Goal: Complete application form: Complete application form

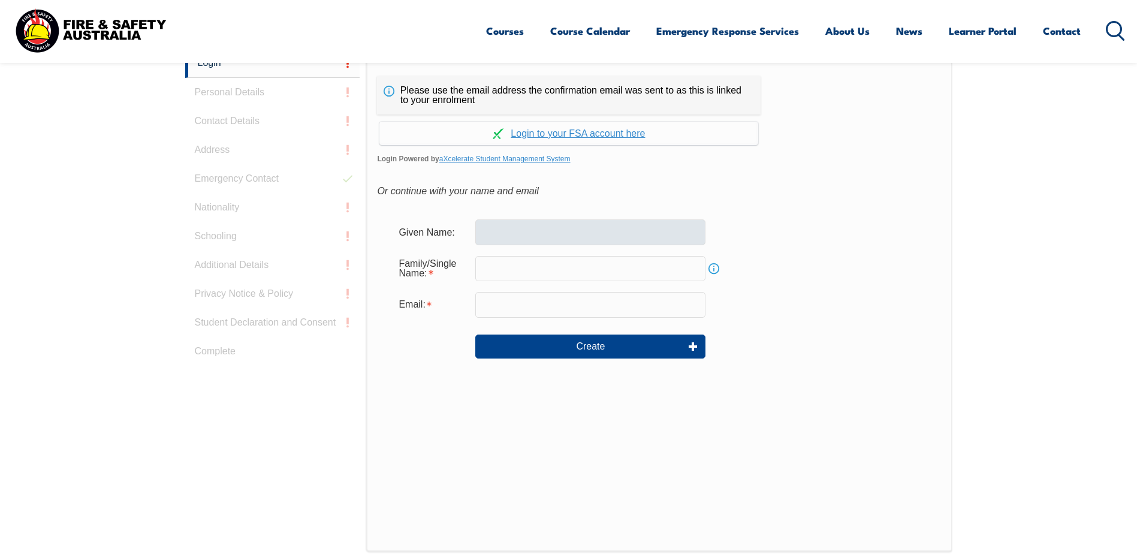
scroll to position [352, 0]
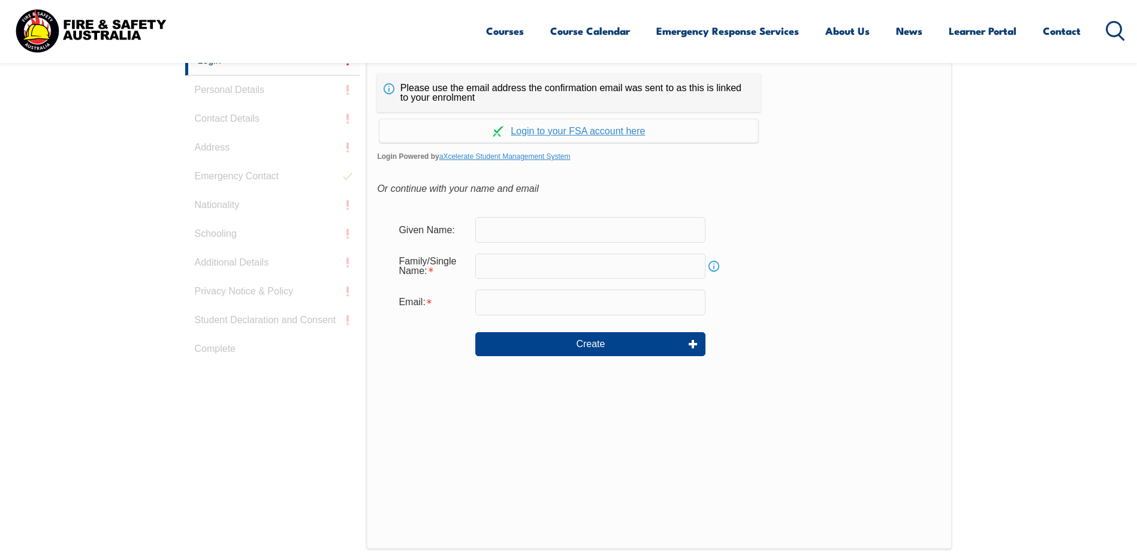
click at [523, 230] on input "text" at bounding box center [590, 229] width 230 height 25
type input "[PERSON_NAME]"
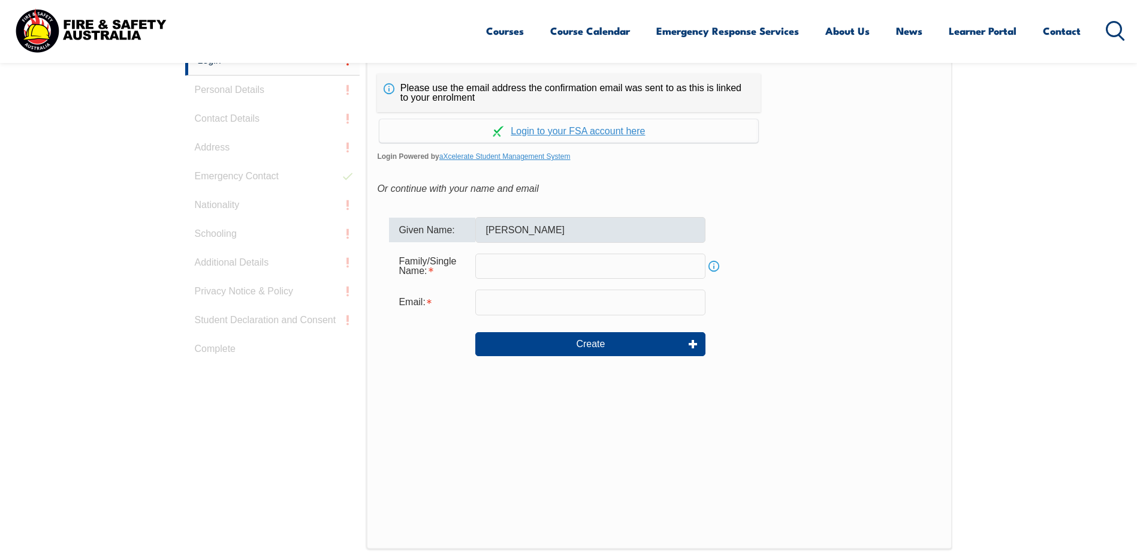
type input "[PERSON_NAME]"
type input "[EMAIL_ADDRESS][DOMAIN_NAME]"
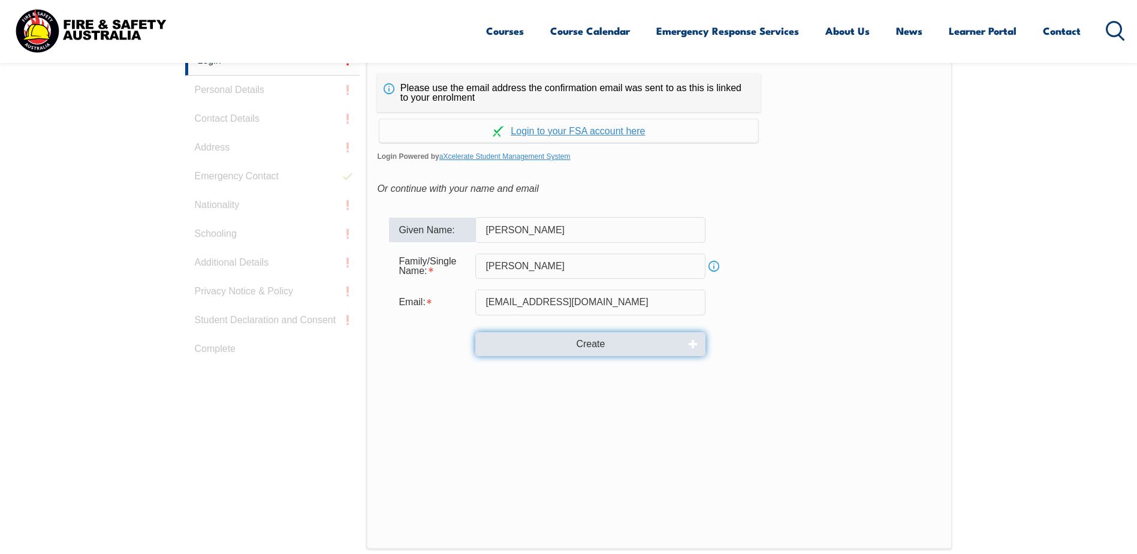
click at [570, 343] on button "Create" at bounding box center [590, 344] width 230 height 24
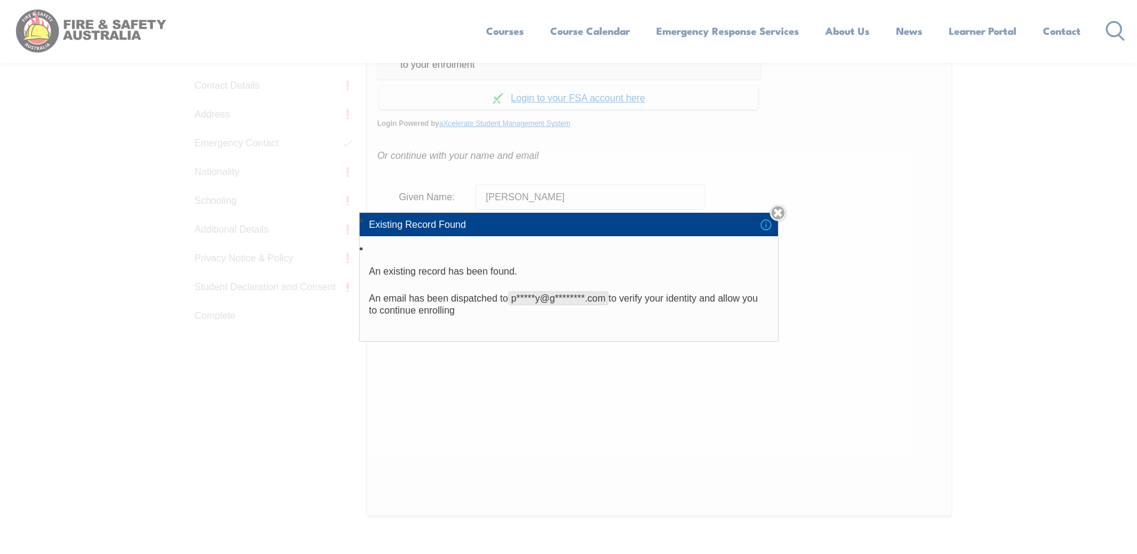
scroll to position [412, 0]
click at [778, 213] on link "Close" at bounding box center [777, 212] width 17 height 17
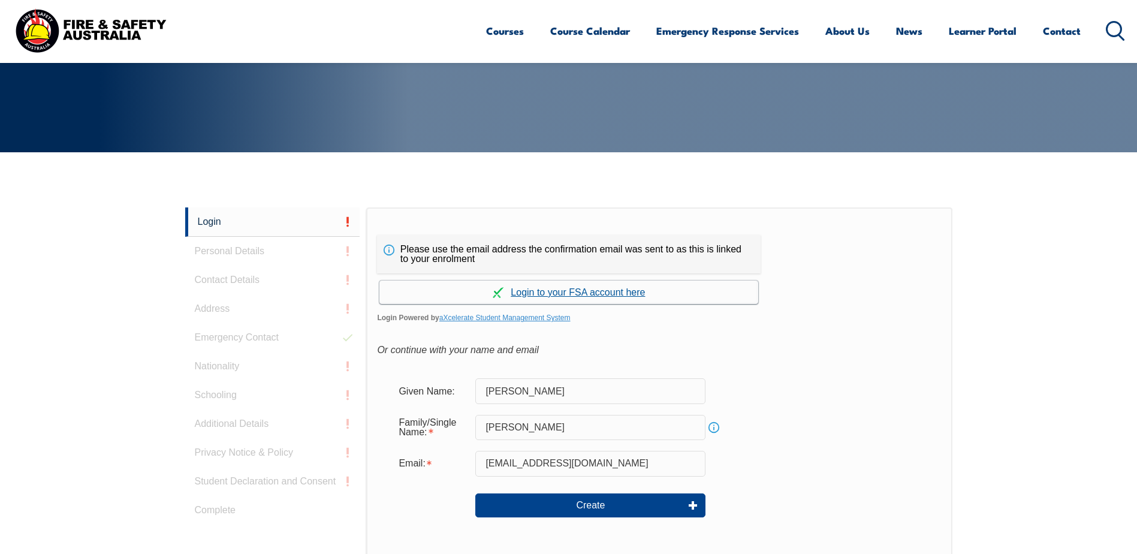
scroll to position [173, 0]
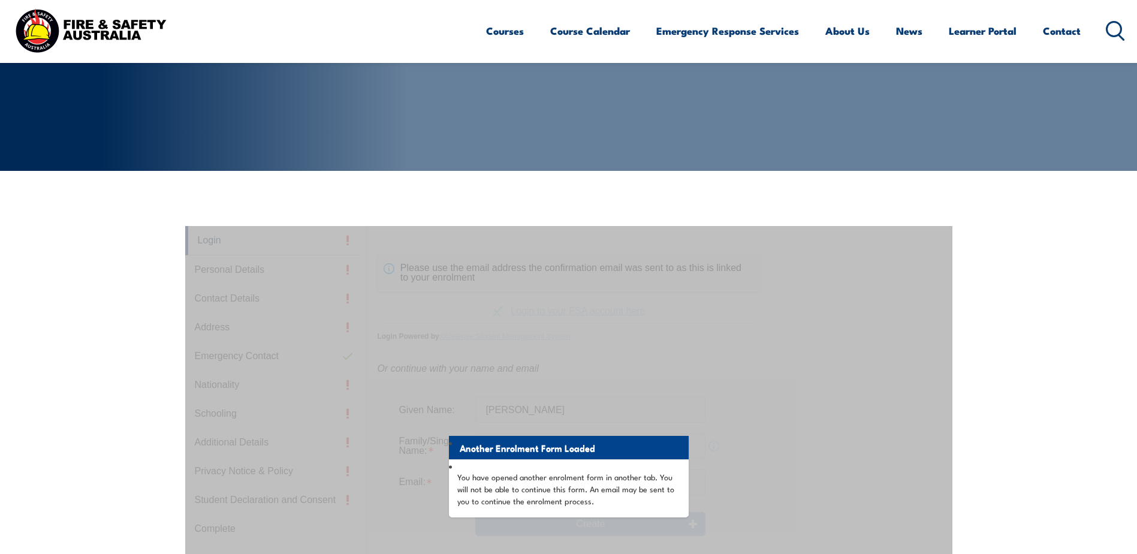
click at [383, 437] on div "Another Enrolment Form Loaded You have opened another enrolment form in another…" at bounding box center [568, 525] width 767 height 599
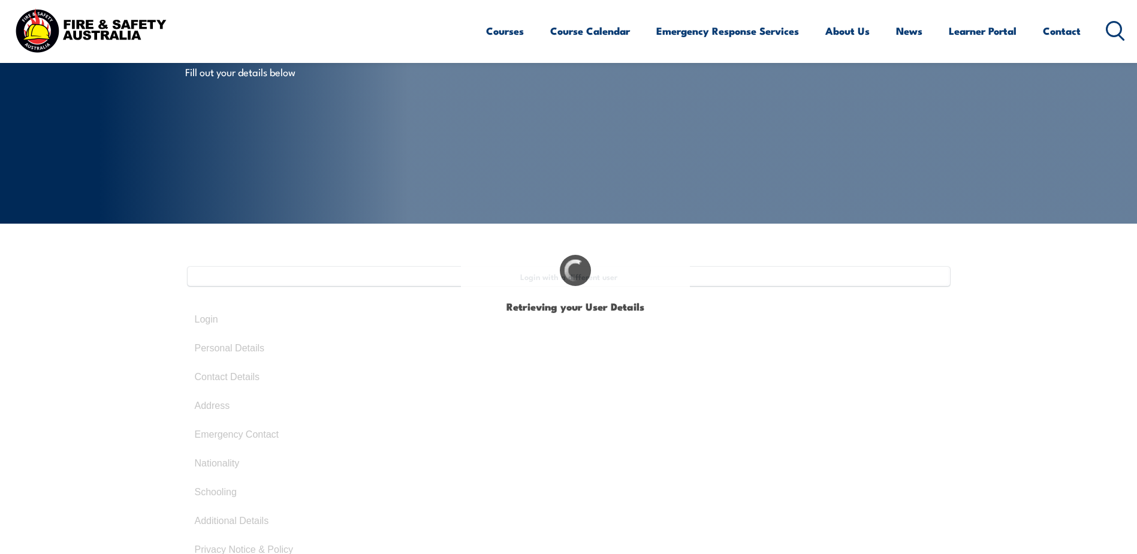
type input "[PERSON_NAME]"
type input "July 20, 1972"
type input "Z5H7KRLH2F"
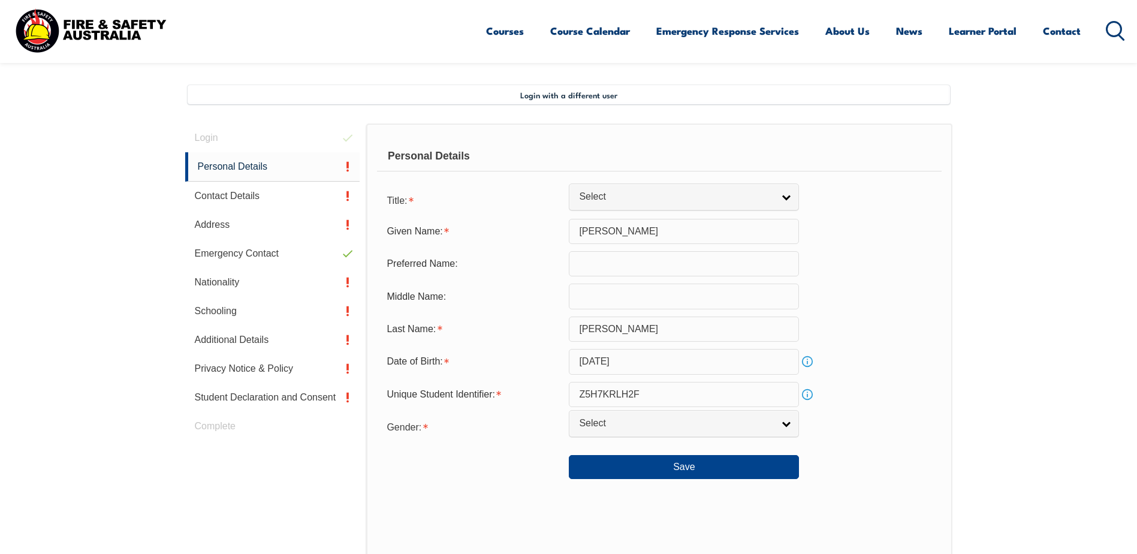
scroll to position [327, 0]
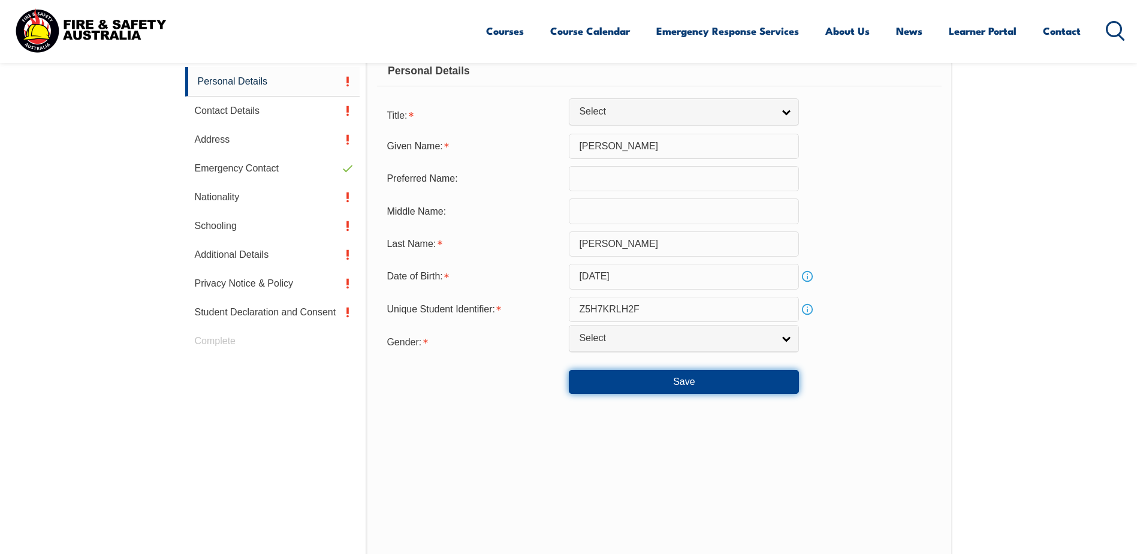
click at [721, 376] on button "Save" at bounding box center [684, 382] width 230 height 24
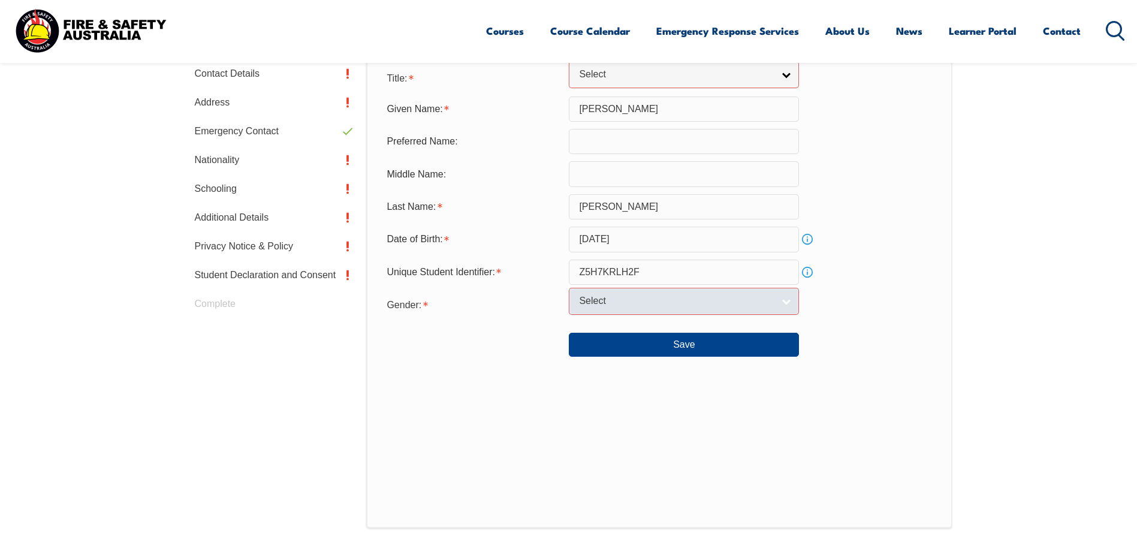
click at [786, 303] on link "Select" at bounding box center [684, 301] width 230 height 27
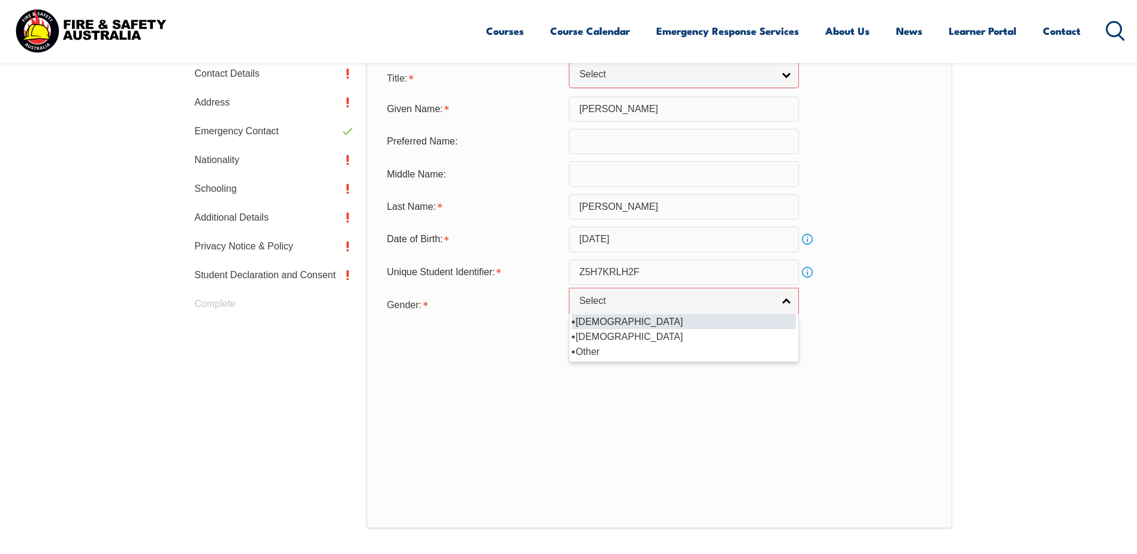
click at [662, 322] on li "[DEMOGRAPHIC_DATA]" at bounding box center [684, 321] width 224 height 15
select select "M"
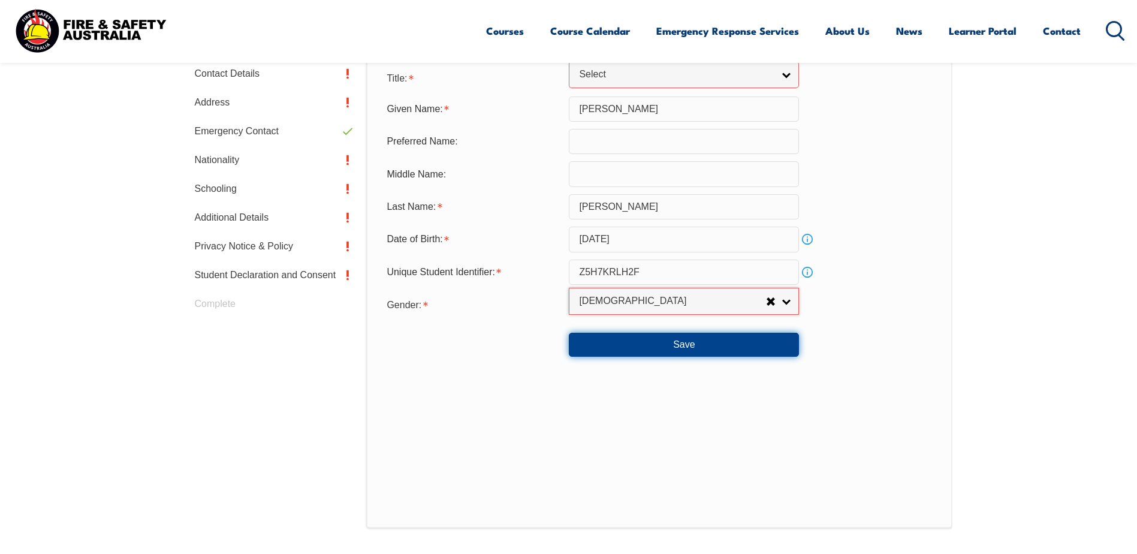
click at [717, 346] on button "Save" at bounding box center [684, 345] width 230 height 24
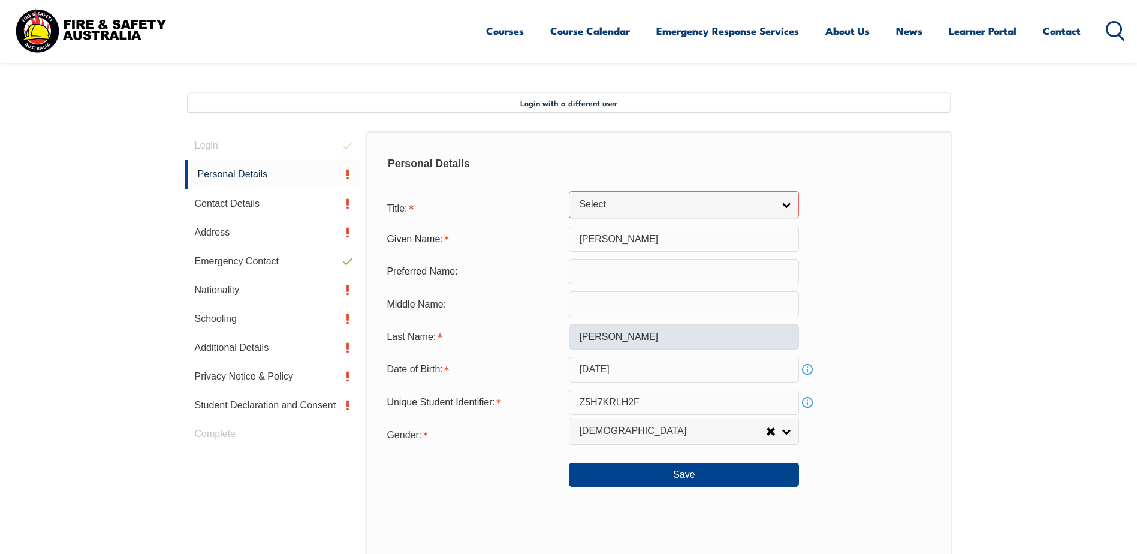
scroll to position [244, 0]
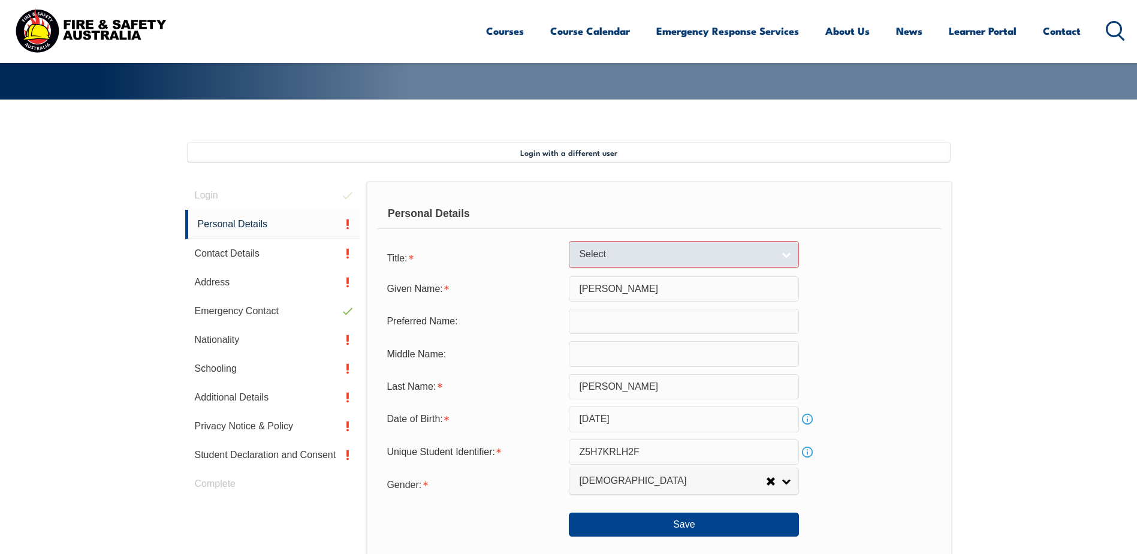
click at [783, 253] on link "Select" at bounding box center [684, 254] width 230 height 27
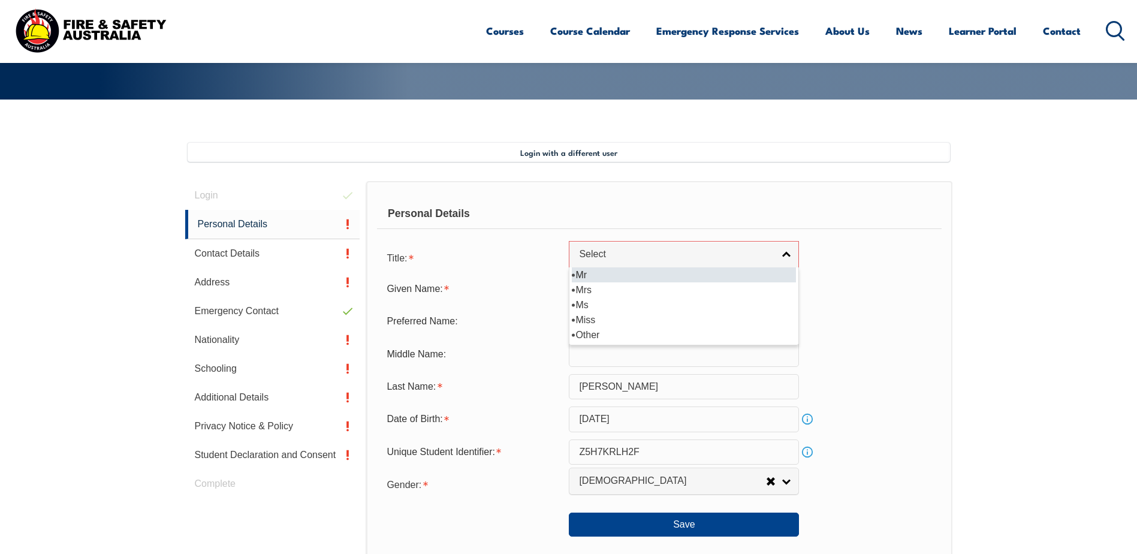
click at [645, 278] on li "Mr" at bounding box center [684, 274] width 224 height 15
select select "Mr"
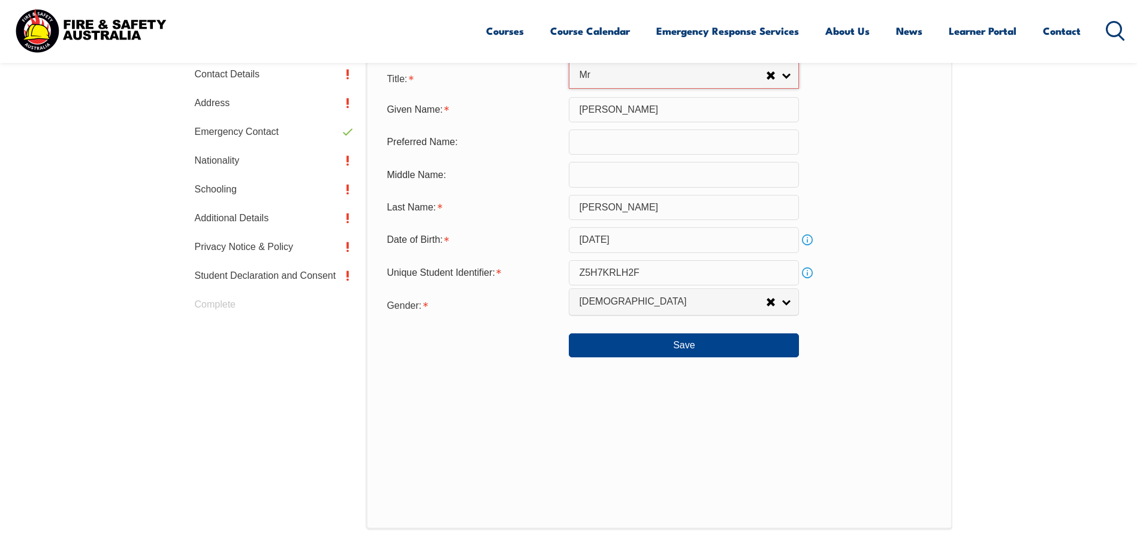
scroll to position [424, 0]
click at [736, 340] on button "Save" at bounding box center [684, 345] width 230 height 24
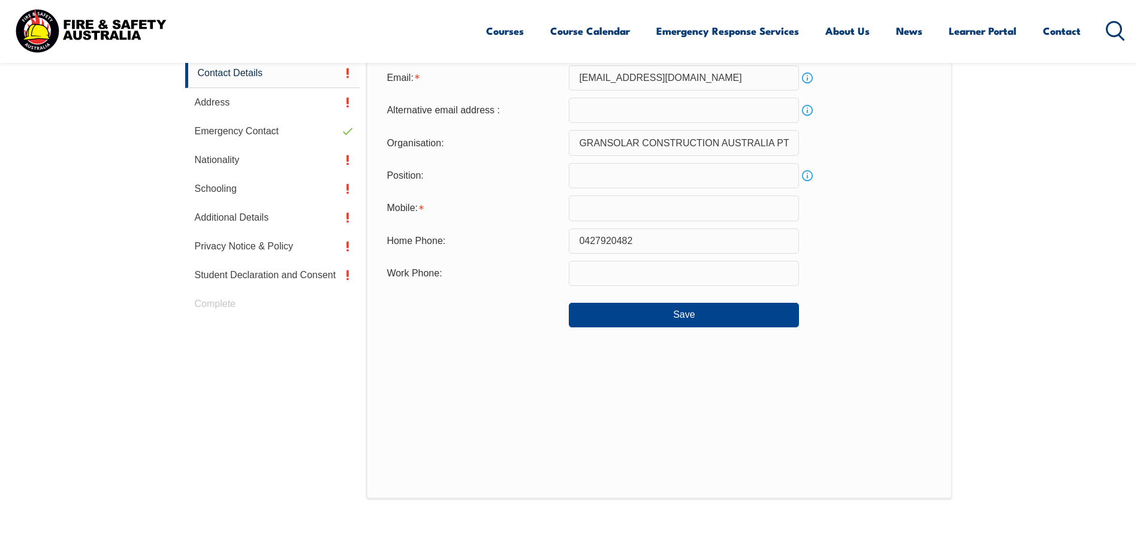
scroll to position [327, 0]
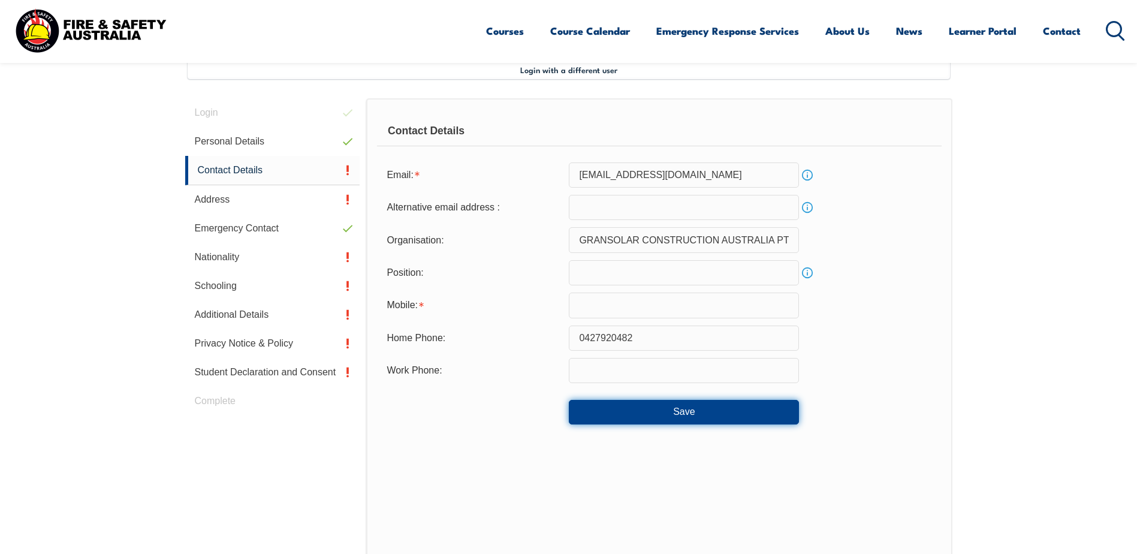
click at [709, 411] on button "Save" at bounding box center [684, 412] width 230 height 24
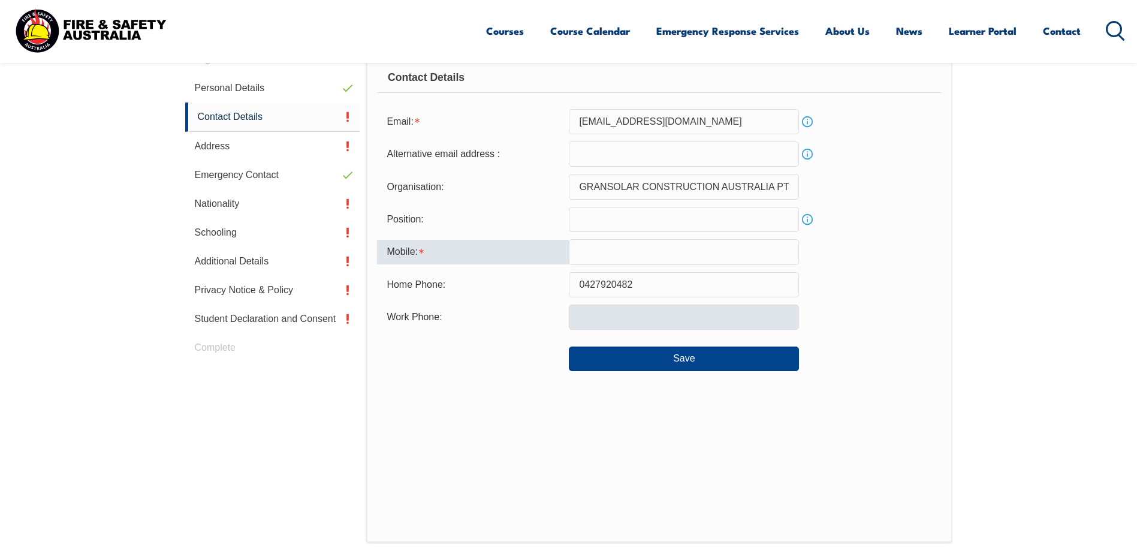
scroll to position [379, 0]
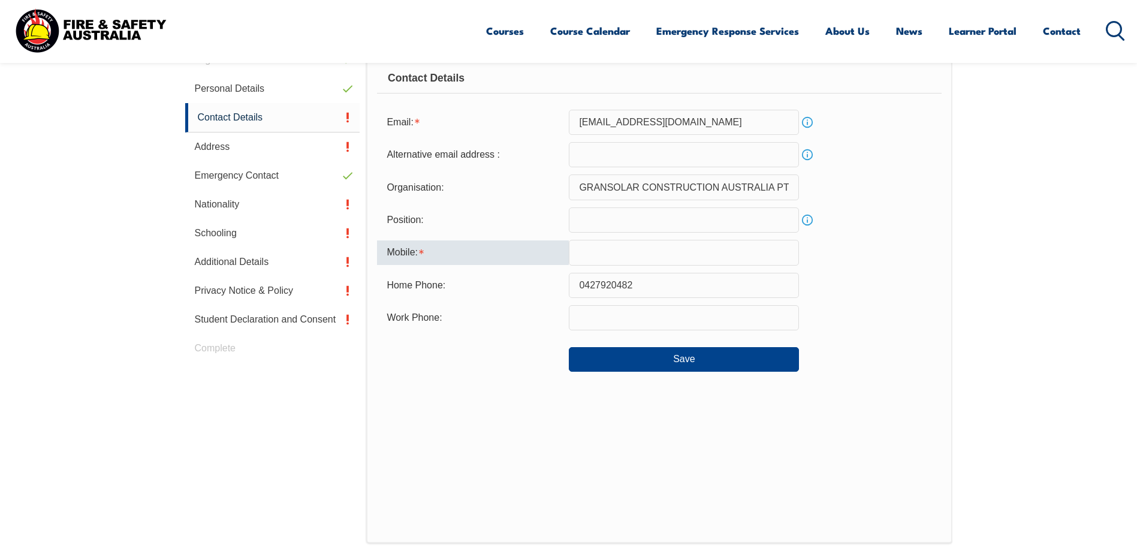
click at [605, 285] on input "0427920482" at bounding box center [684, 285] width 230 height 25
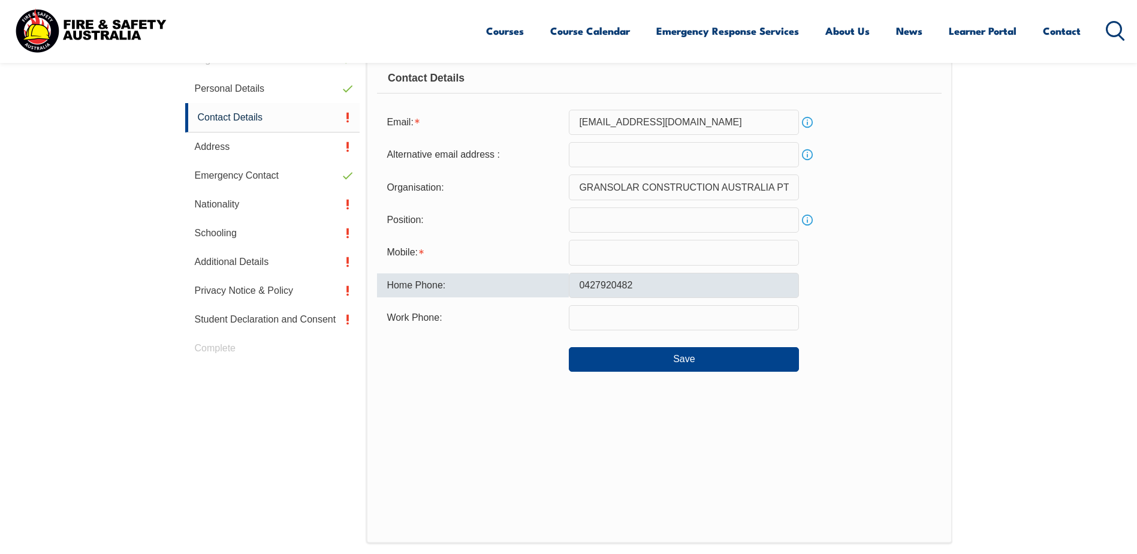
type input "[EMAIL_ADDRESS][DOMAIN_NAME]"
type input "0427920482"
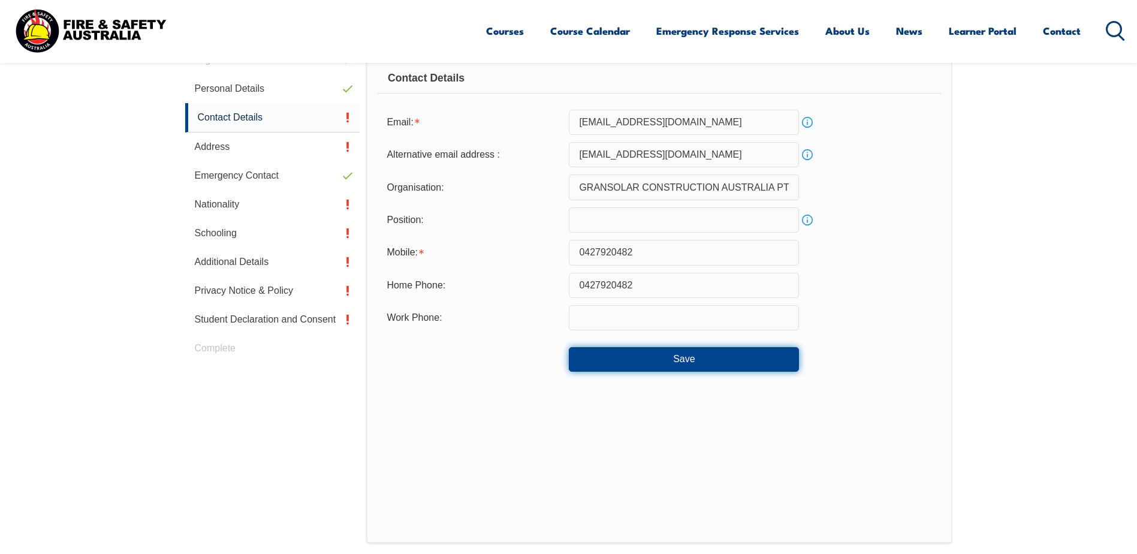
click at [729, 360] on button "Save" at bounding box center [684, 359] width 230 height 24
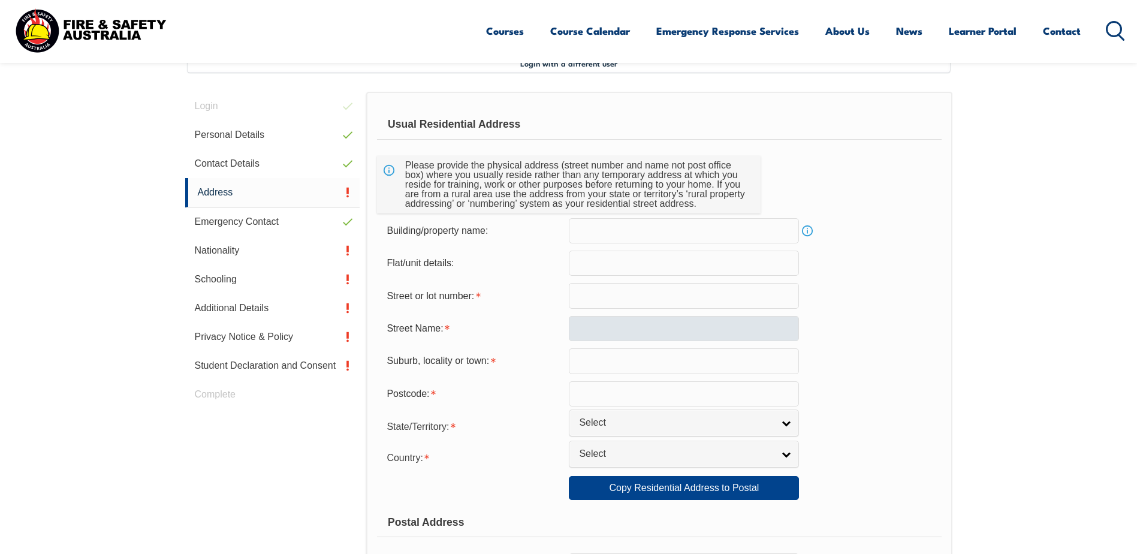
scroll to position [327, 0]
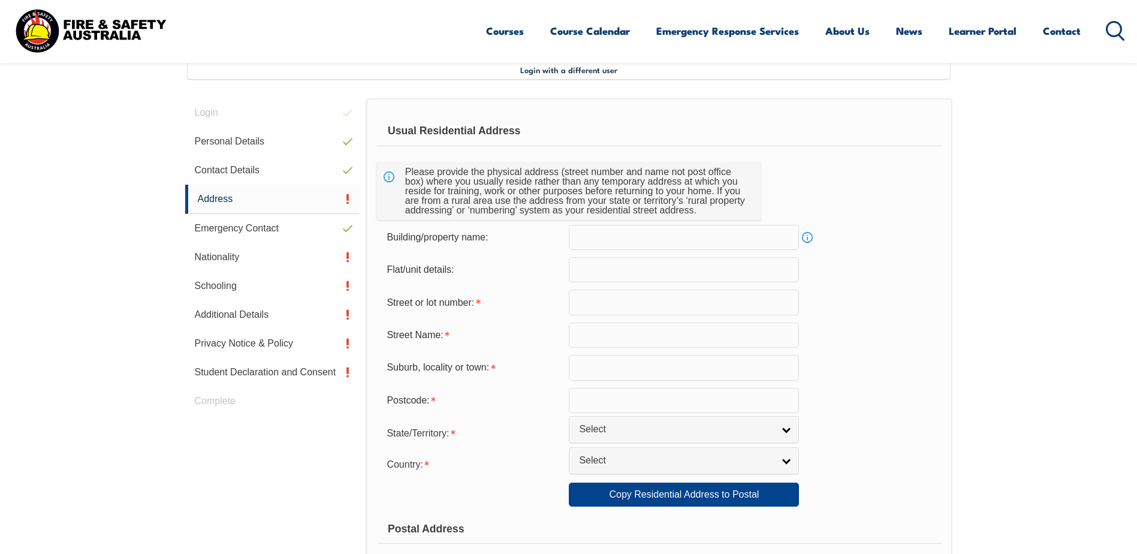
click at [595, 239] on input "text" at bounding box center [684, 237] width 230 height 25
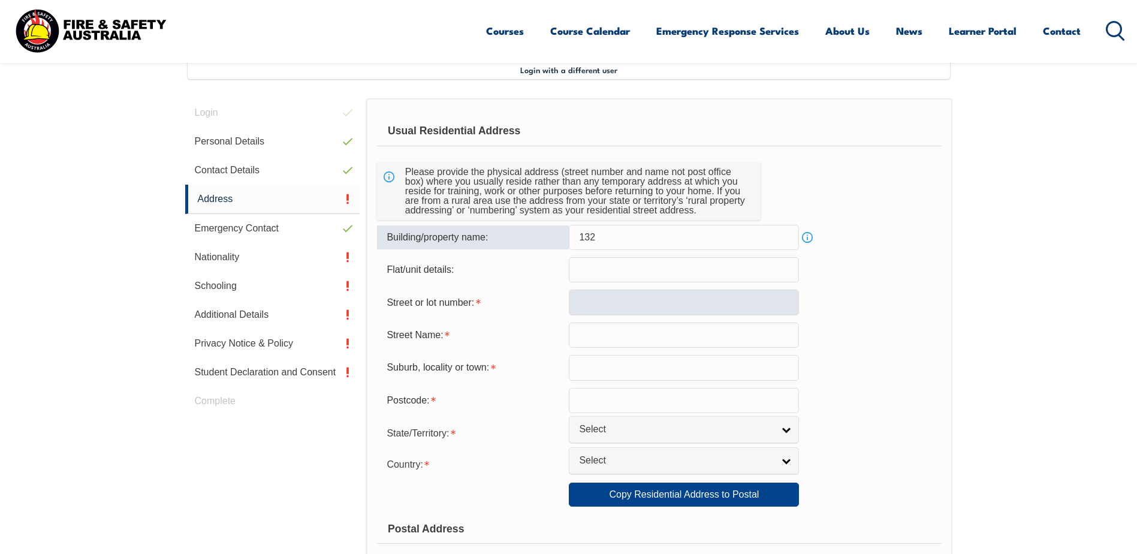
type input "132"
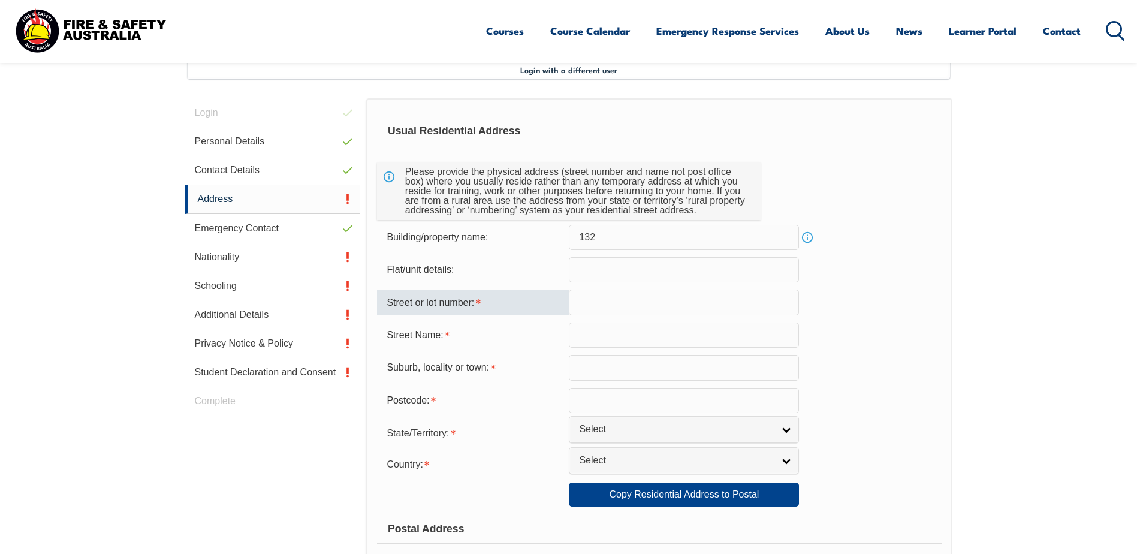
click at [584, 301] on input "text" at bounding box center [684, 301] width 230 height 25
type input "132"
type input "Orchard Drive"
type input "Glenrowan"
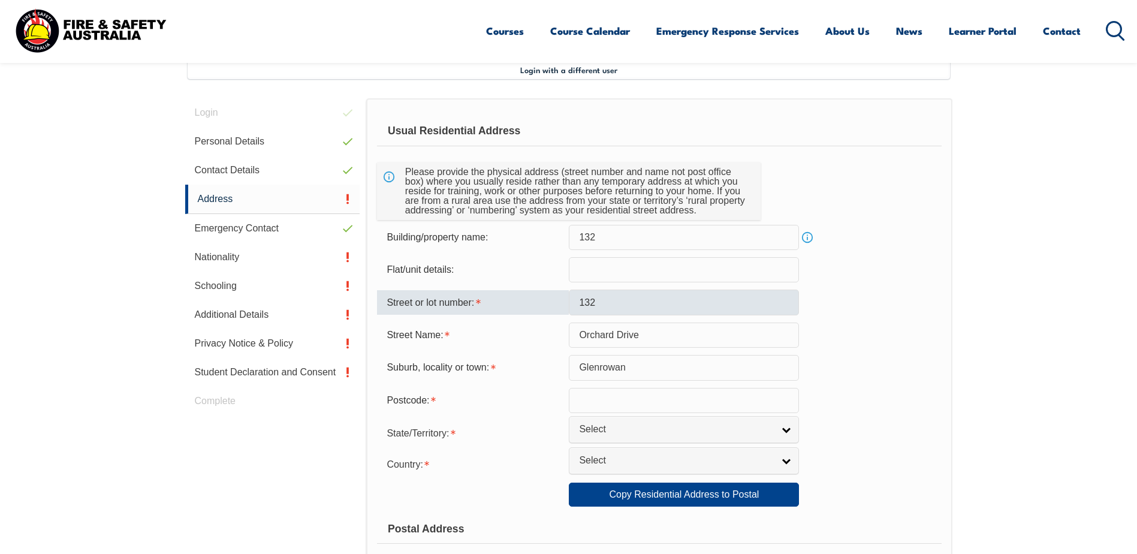
type input "3675"
select select "VIC"
select select "1101"
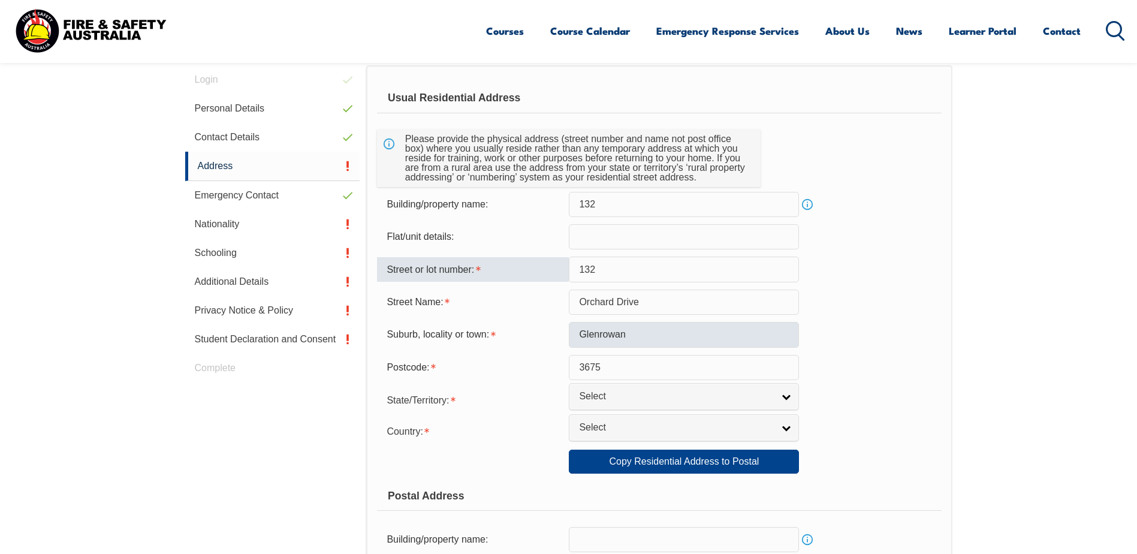
scroll to position [387, 0]
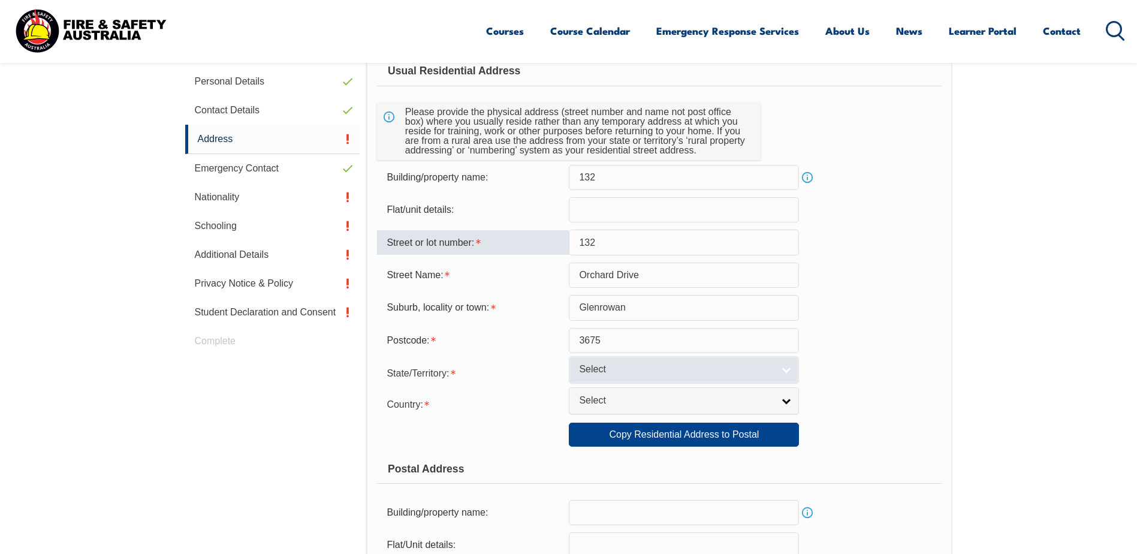
click at [786, 373] on link "Select" at bounding box center [684, 369] width 230 height 27
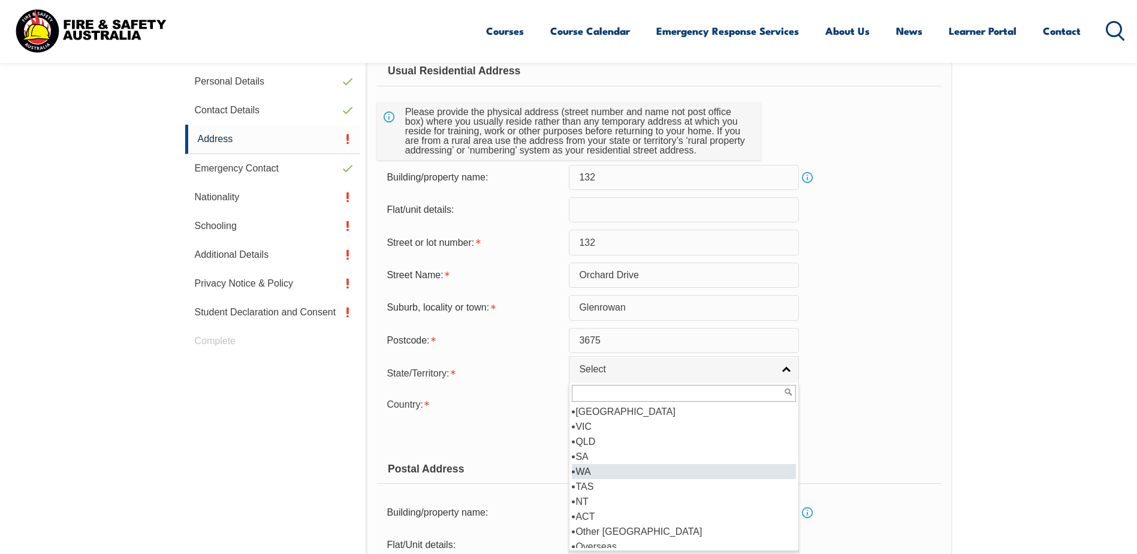
scroll to position [6, 0]
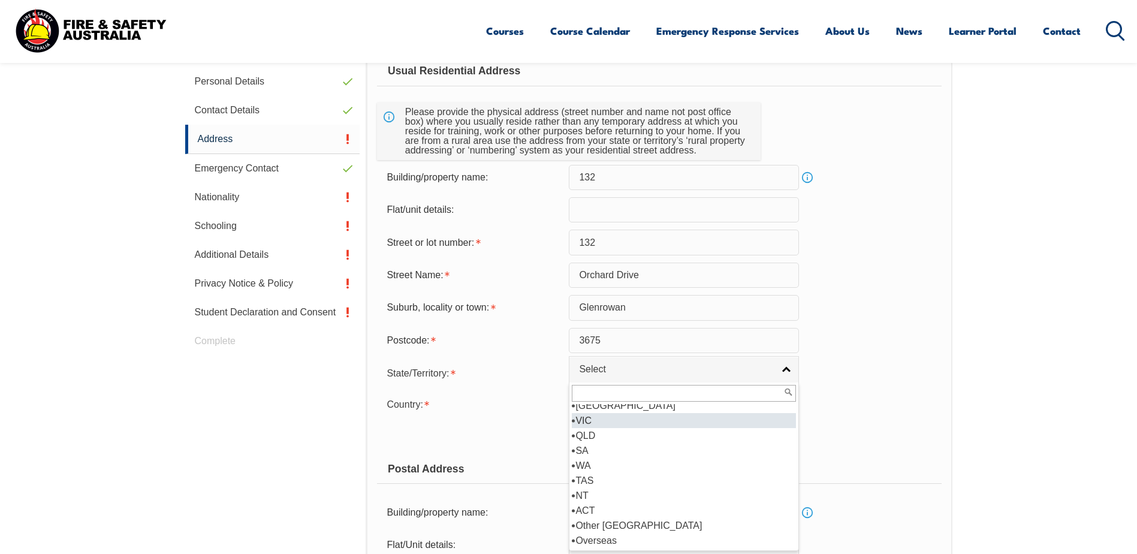
click at [594, 418] on li "VIC" at bounding box center [684, 420] width 224 height 15
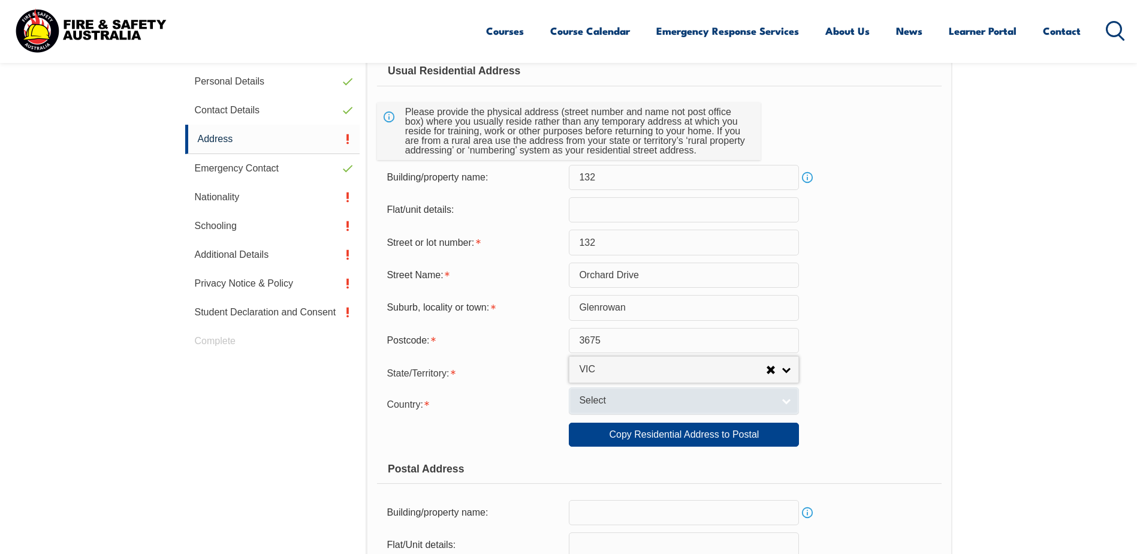
click at [753, 402] on span "Select" at bounding box center [676, 400] width 194 height 13
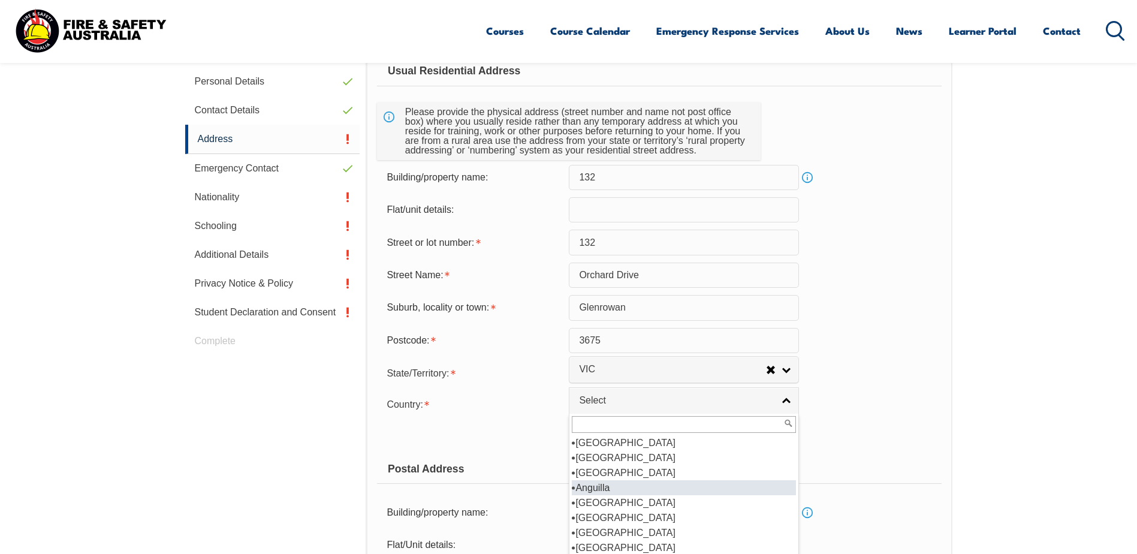
scroll to position [120, 0]
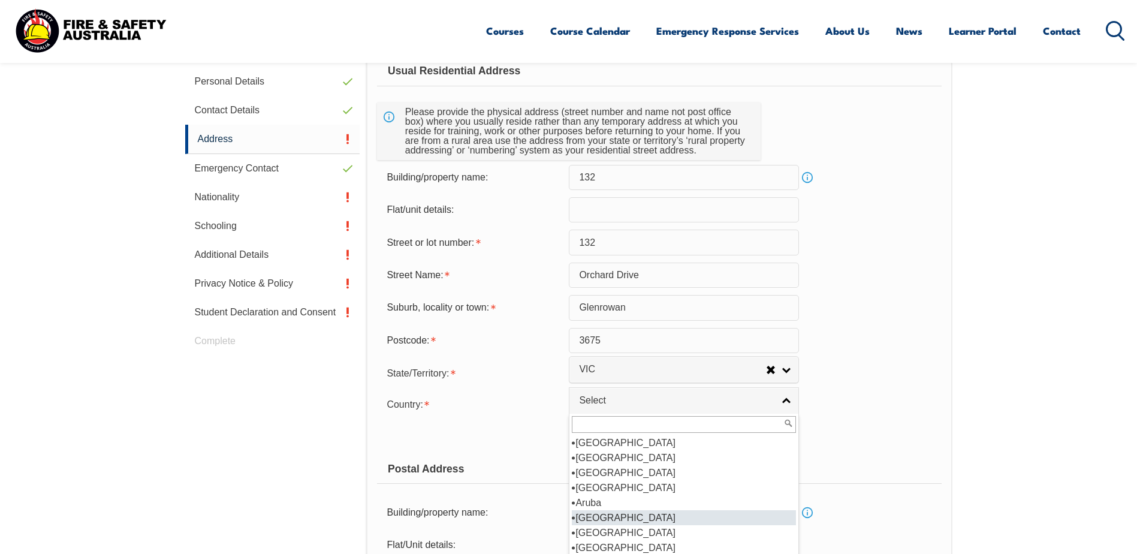
click at [609, 520] on li "[GEOGRAPHIC_DATA]" at bounding box center [684, 517] width 224 height 15
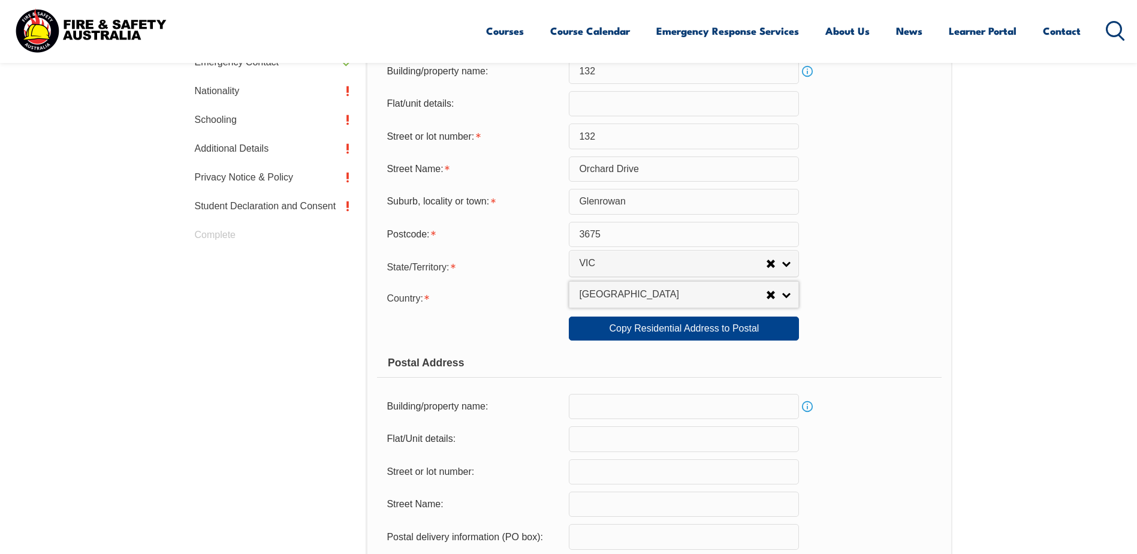
scroll to position [506, 0]
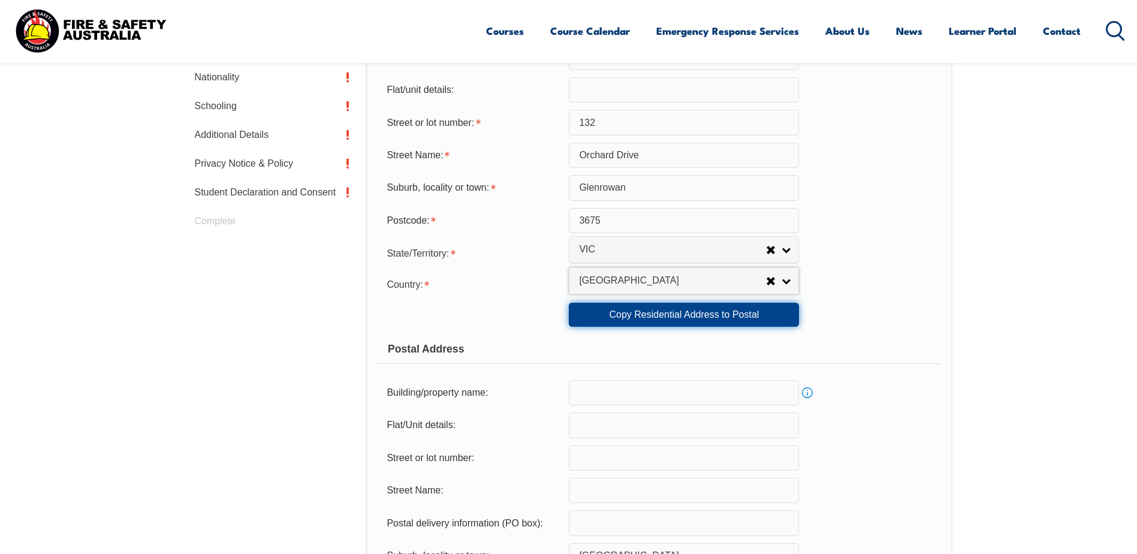
click at [636, 313] on link "Copy Residential Address to Postal" at bounding box center [684, 315] width 230 height 24
type input "132"
type input "Orchard Drive"
type input "Glenrowan"
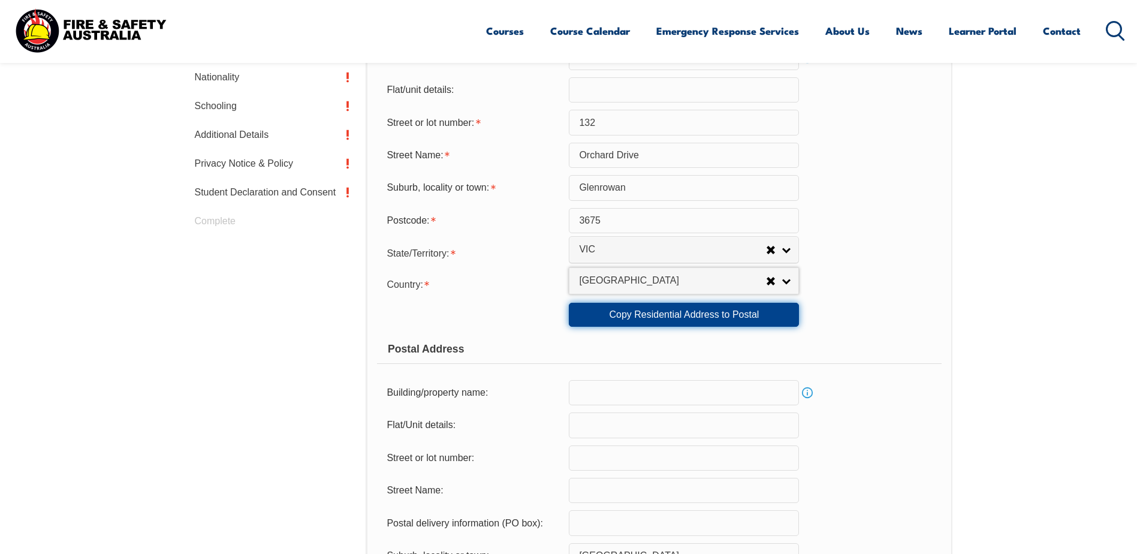
select select "VIC"
type input "3675"
select select "1101"
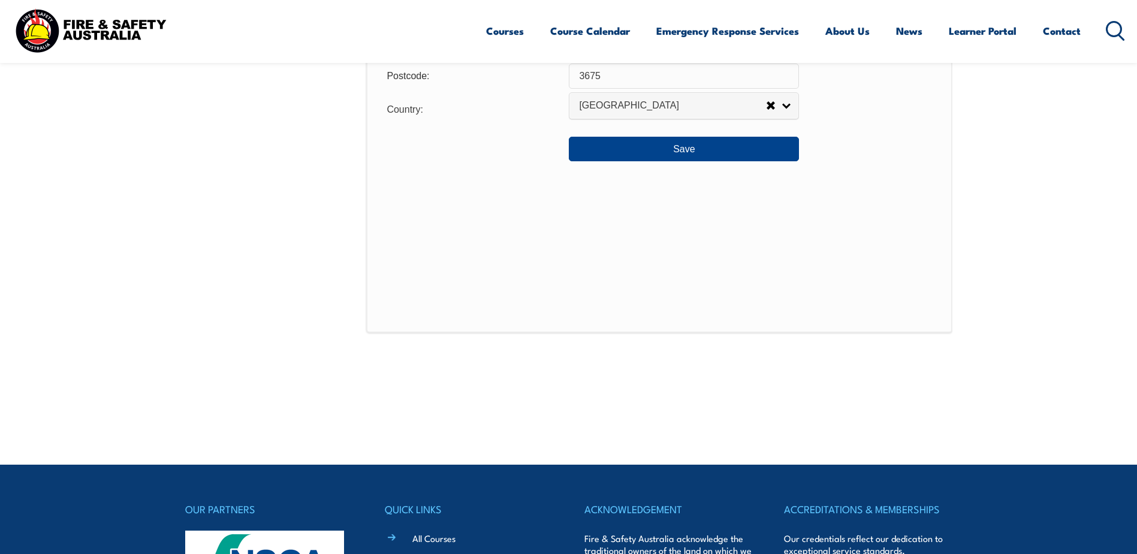
scroll to position [1046, 0]
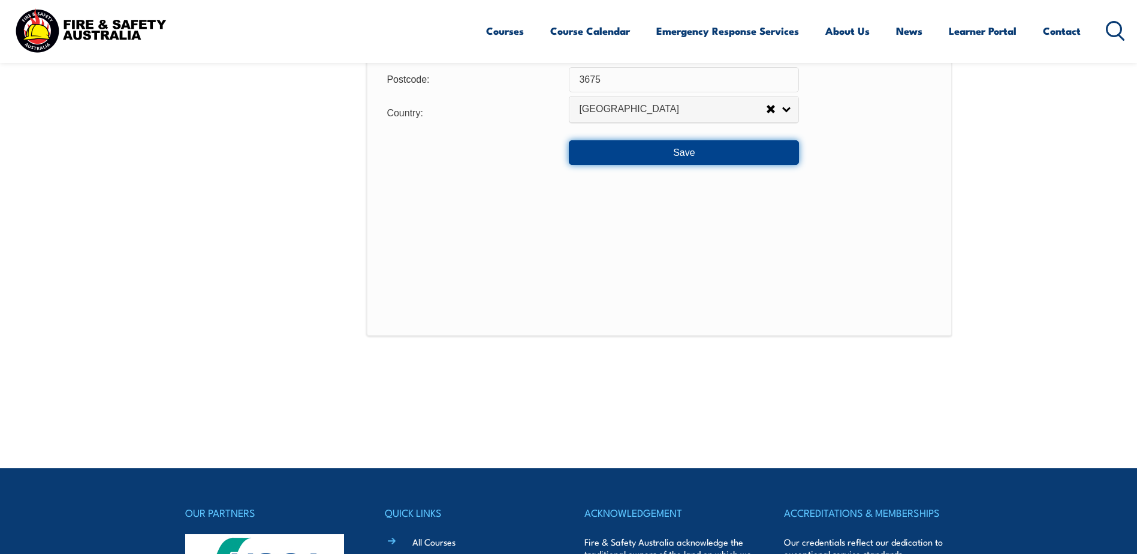
click at [682, 150] on button "Save" at bounding box center [684, 152] width 230 height 24
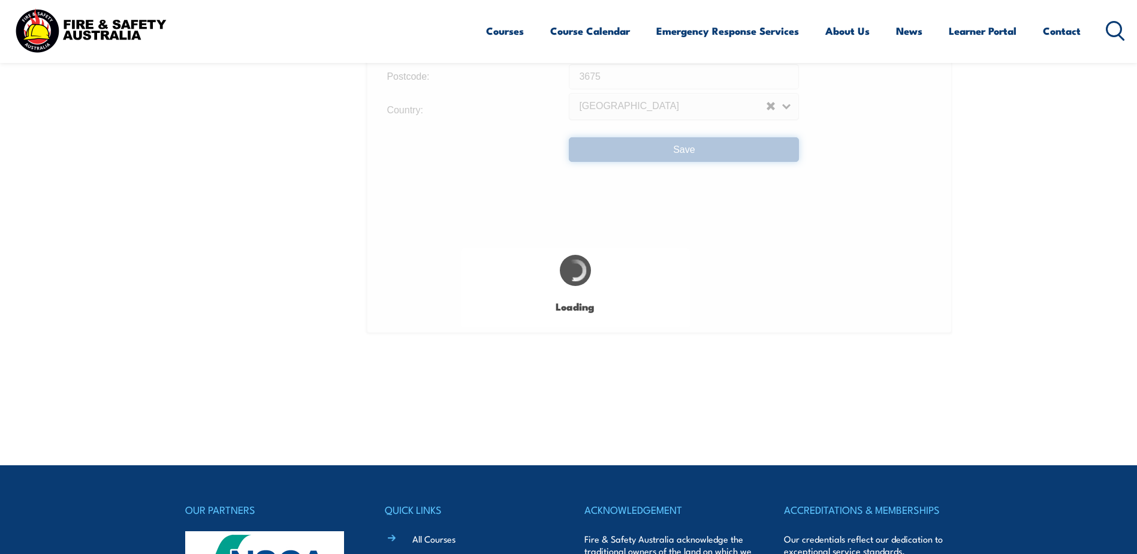
type input "132"
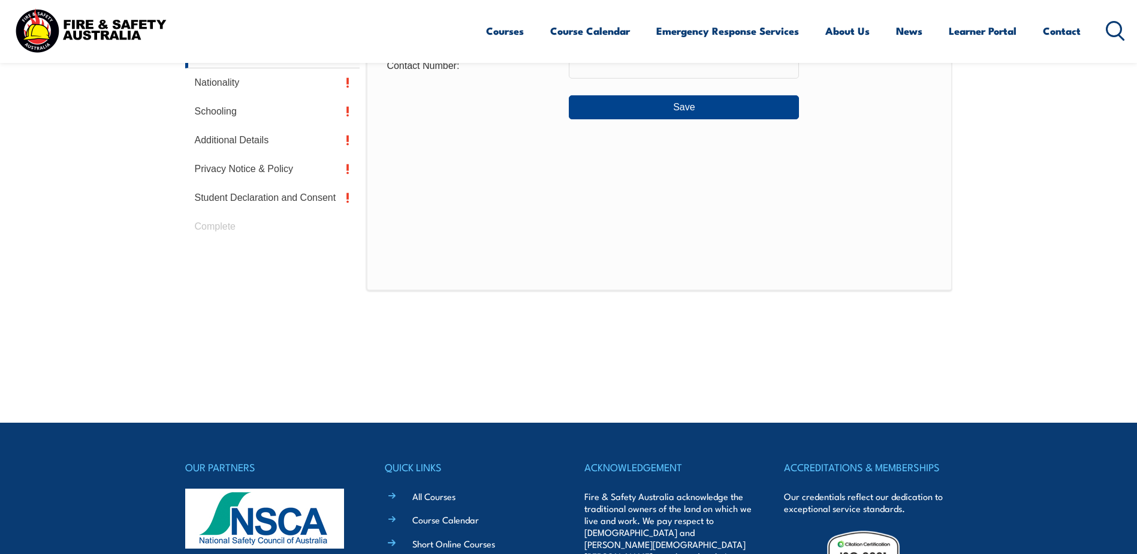
scroll to position [327, 0]
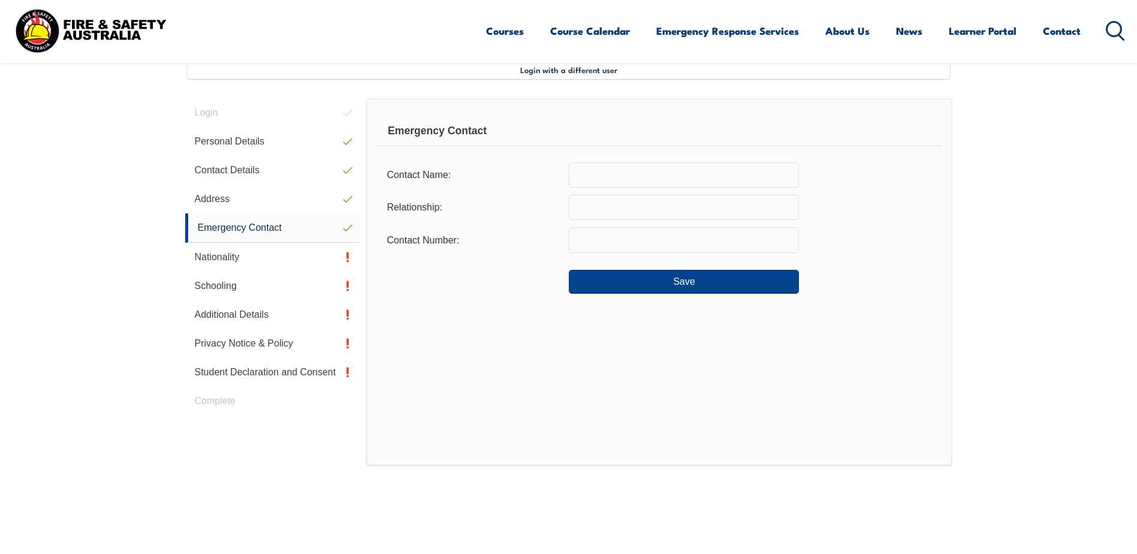
click at [603, 176] on input "text" at bounding box center [684, 174] width 230 height 25
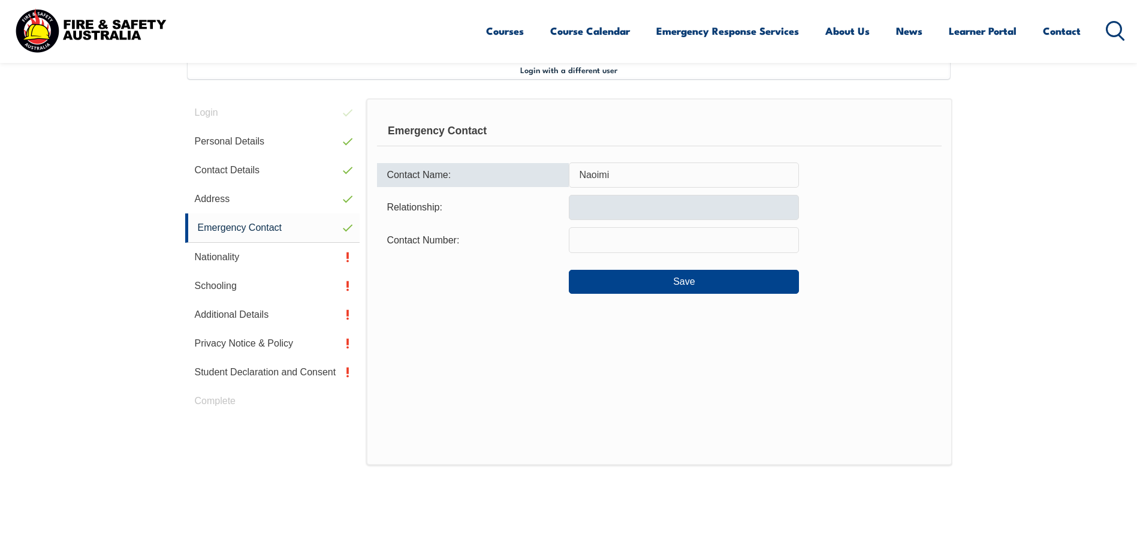
type input "Naoimi"
click at [627, 209] on input "text" at bounding box center [684, 207] width 230 height 25
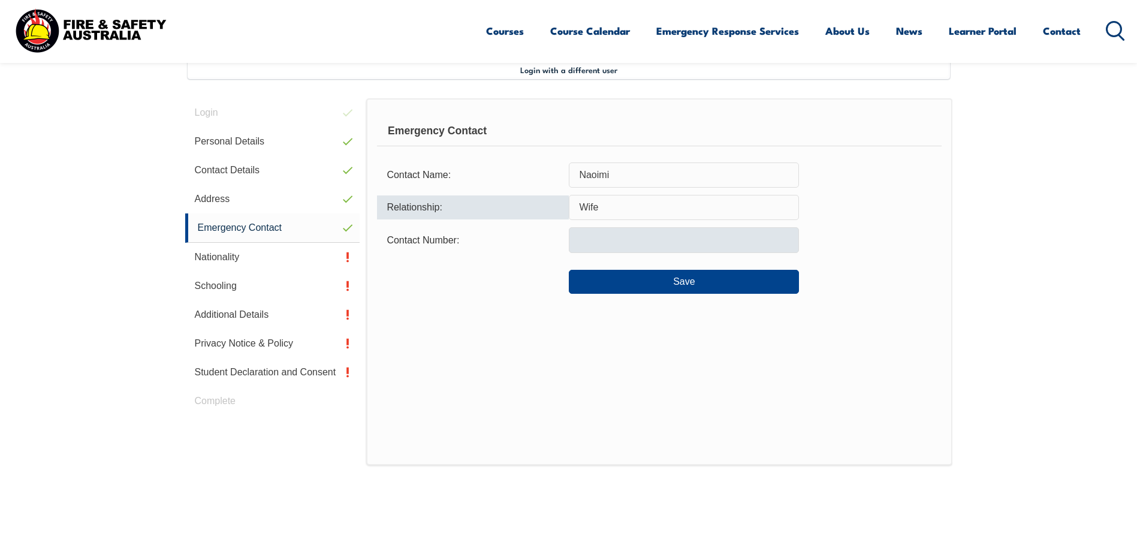
type input "Wife"
click at [623, 235] on input "text" at bounding box center [684, 239] width 230 height 25
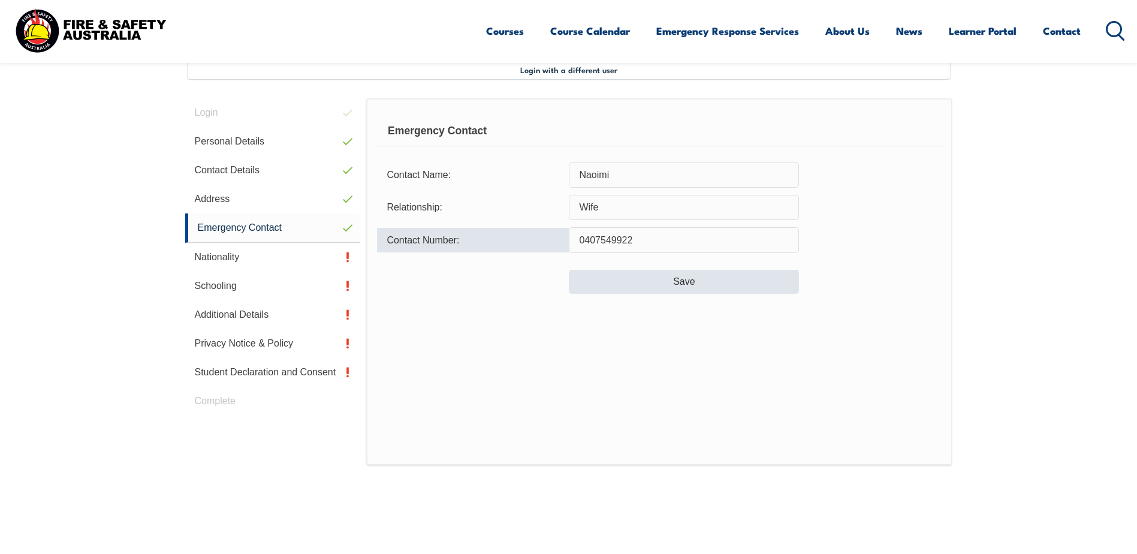
type input "0407549922"
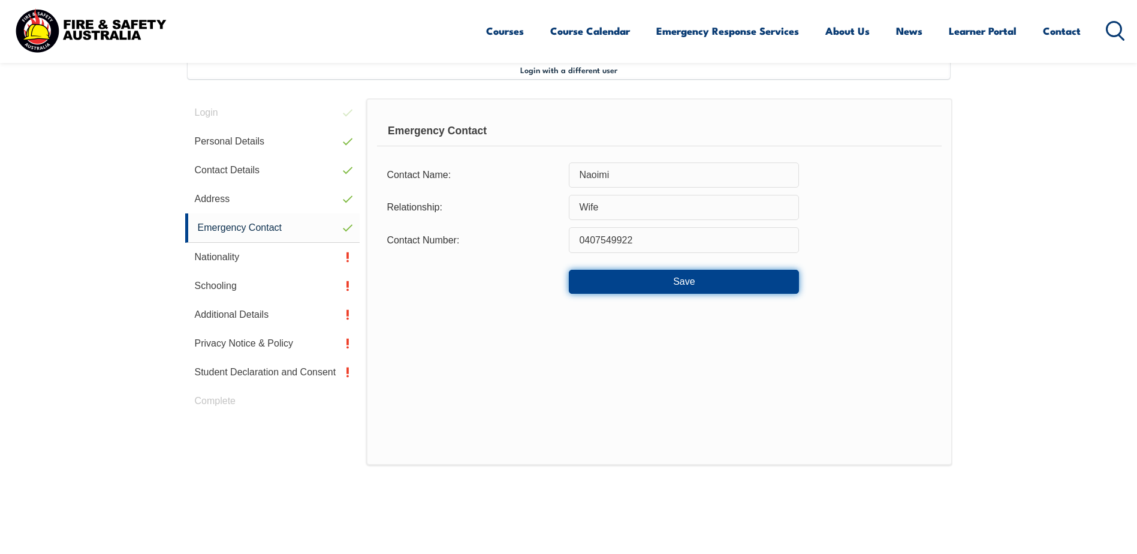
click at [683, 286] on button "Save" at bounding box center [684, 282] width 230 height 24
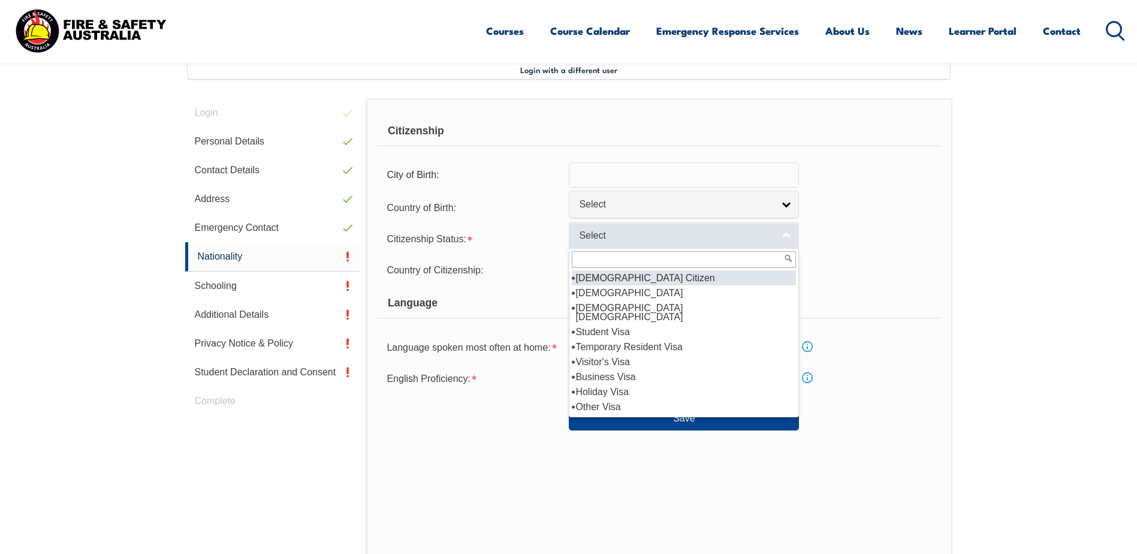
click at [790, 241] on link "Select" at bounding box center [684, 235] width 230 height 27
click at [669, 282] on li "[DEMOGRAPHIC_DATA] Citizen" at bounding box center [684, 277] width 224 height 15
select select "1"
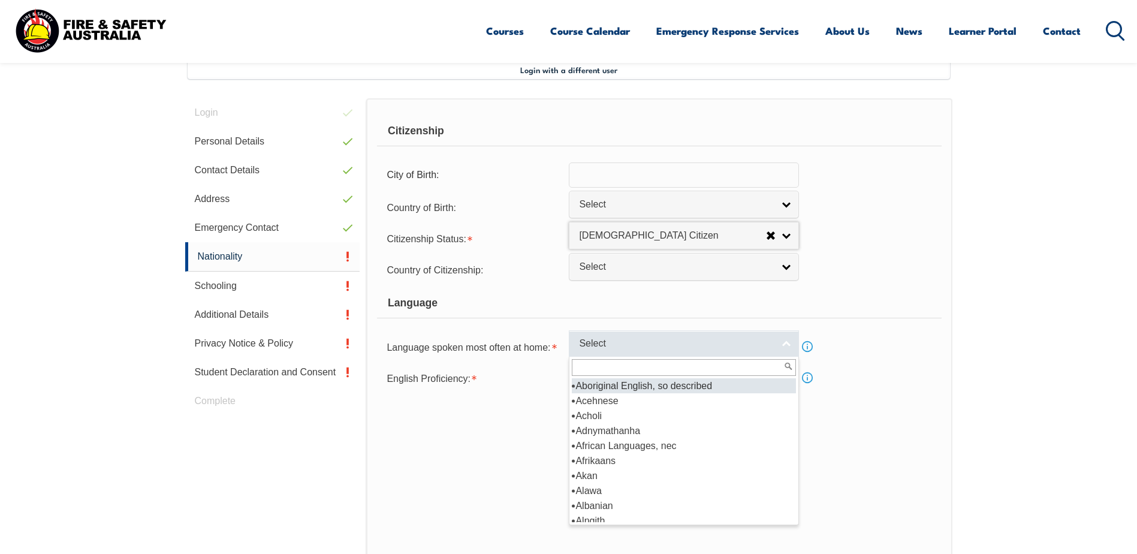
click at [756, 343] on span "Select" at bounding box center [676, 343] width 194 height 13
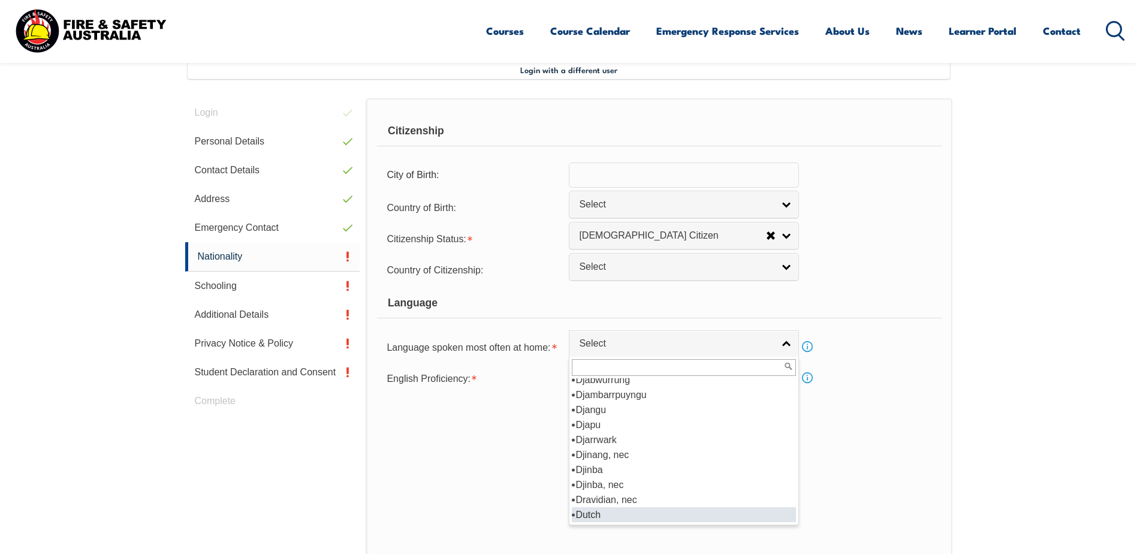
scroll to position [1378, 0]
click at [607, 518] on li "English" at bounding box center [684, 514] width 224 height 15
select select "1201"
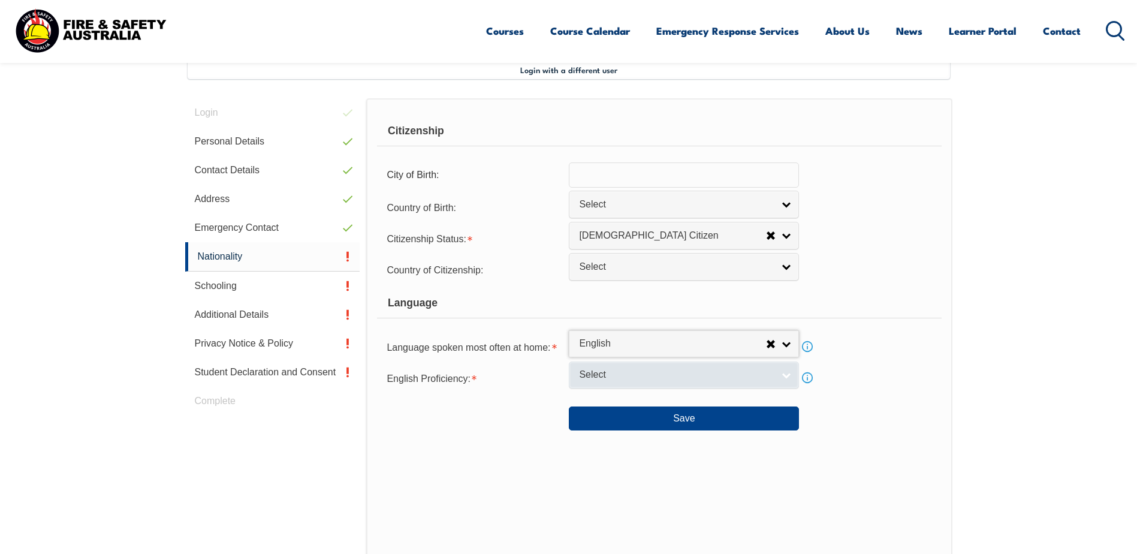
click at [763, 373] on span "Select" at bounding box center [676, 375] width 194 height 13
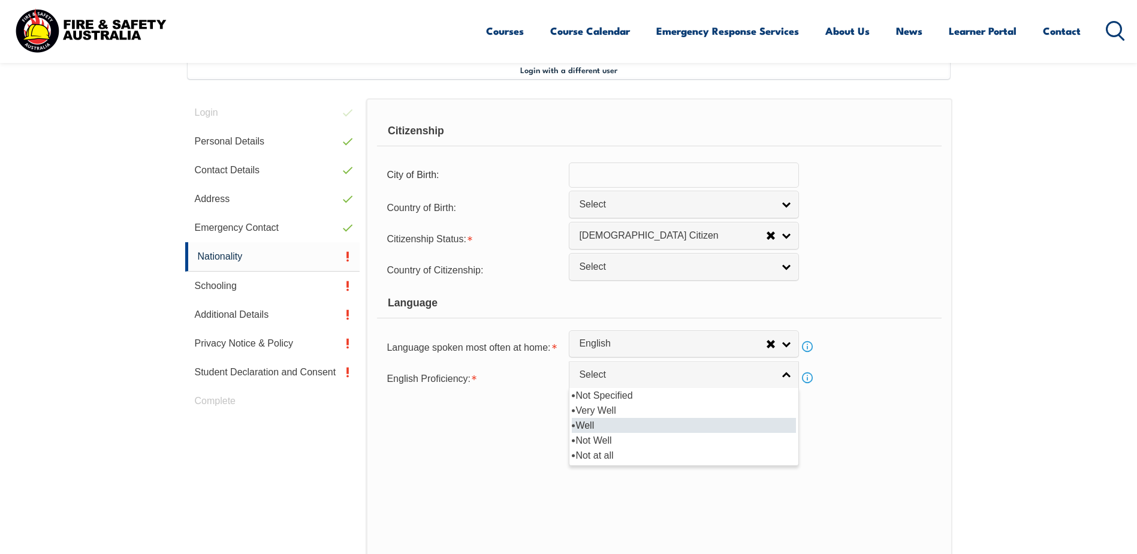
click at [646, 425] on li "Well" at bounding box center [684, 425] width 224 height 15
select select "2"
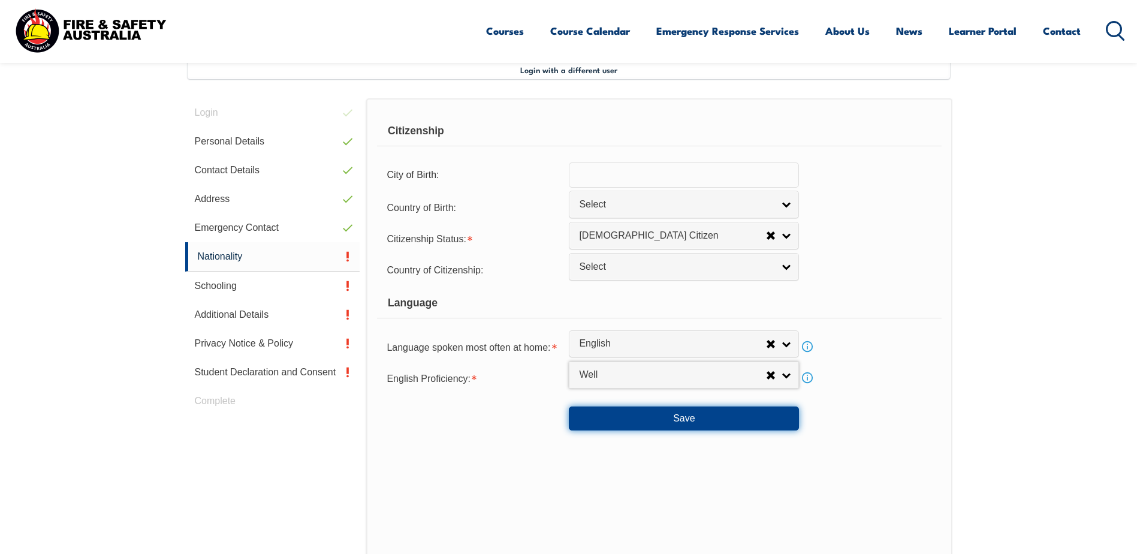
click at [703, 416] on button "Save" at bounding box center [684, 418] width 230 height 24
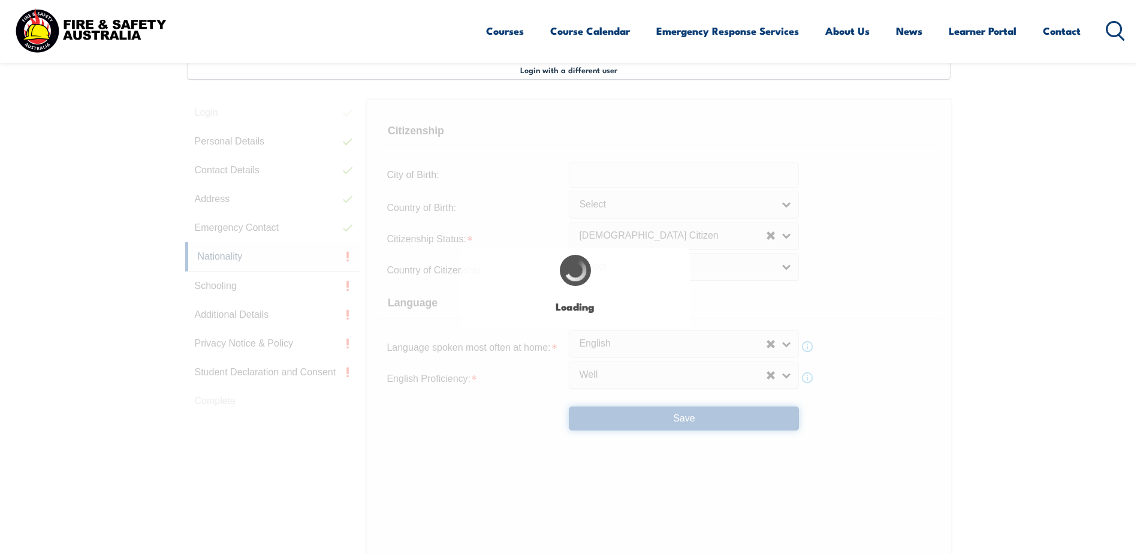
select select "false"
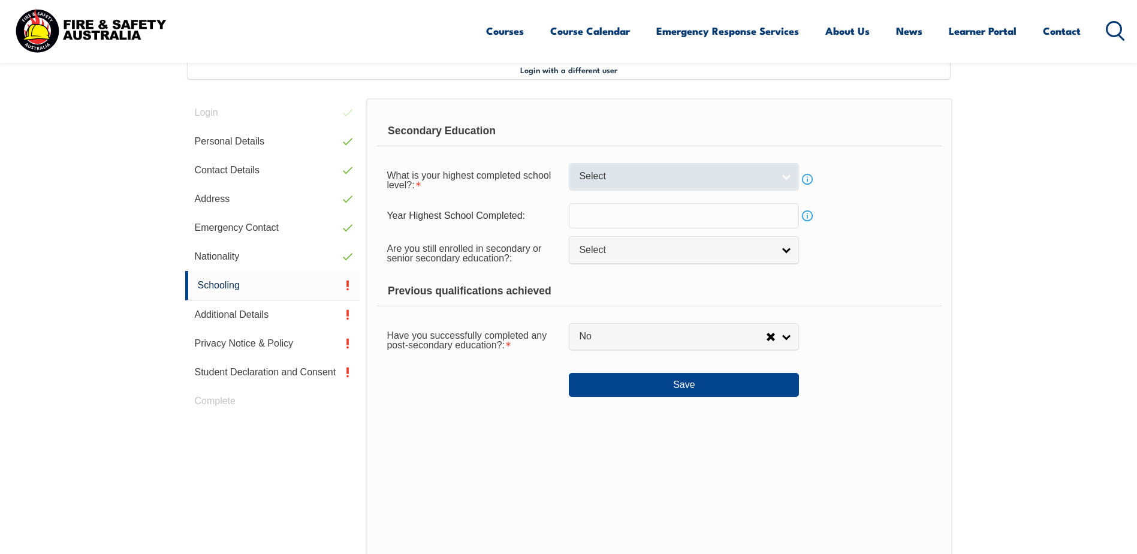
click at [786, 179] on link "Select" at bounding box center [684, 176] width 230 height 27
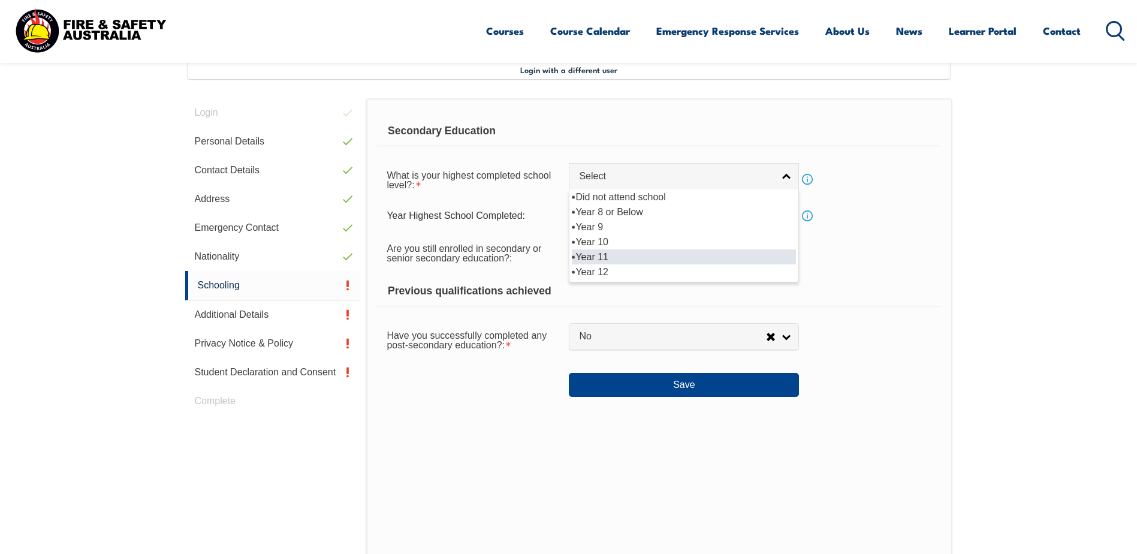
click at [651, 260] on li "Year 11" at bounding box center [684, 256] width 224 height 15
select select "11"
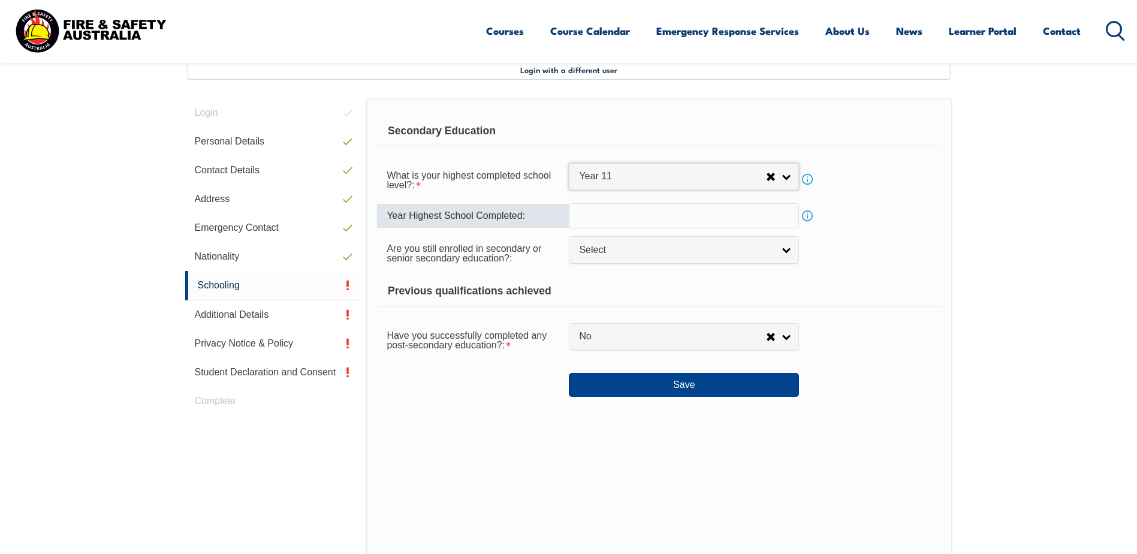
click at [663, 216] on input "text" at bounding box center [684, 215] width 230 height 25
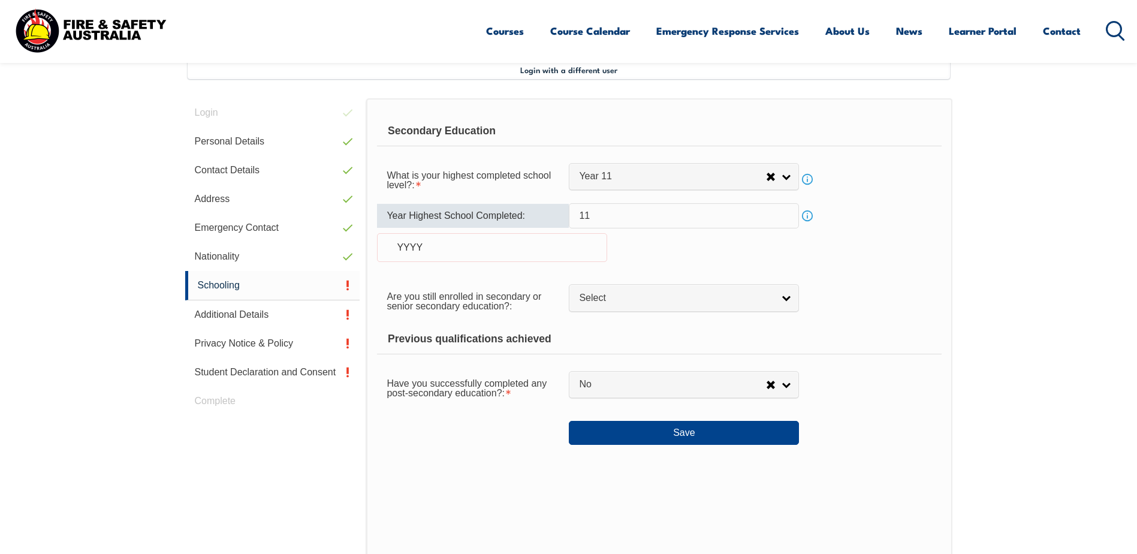
click at [657, 246] on div "Year Highest School Completed: 11 Info YYYY" at bounding box center [659, 239] width 564 height 73
click at [605, 212] on input "11" at bounding box center [684, 215] width 230 height 25
type input "1"
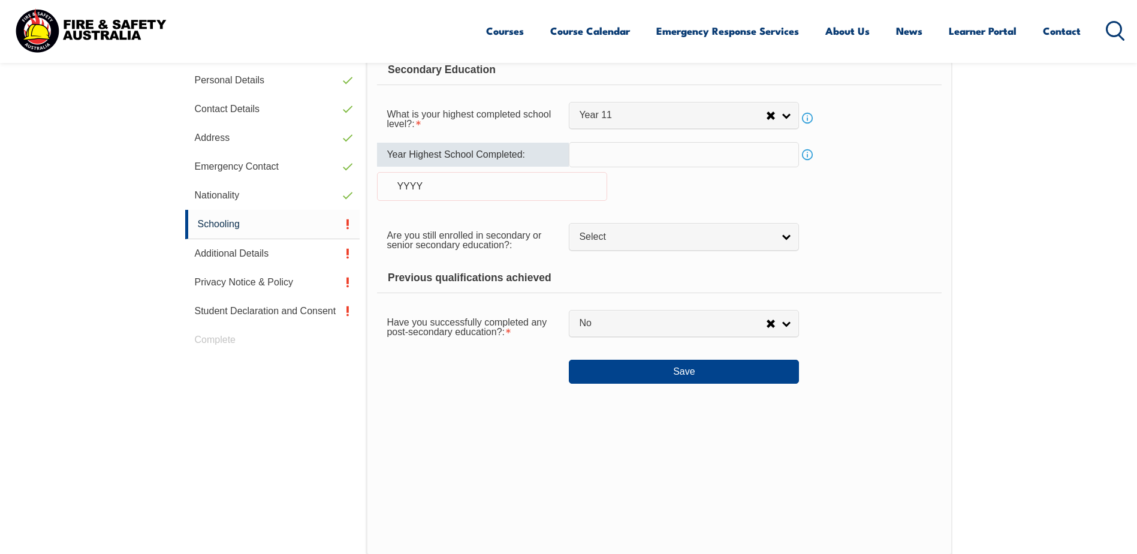
scroll to position [446, 0]
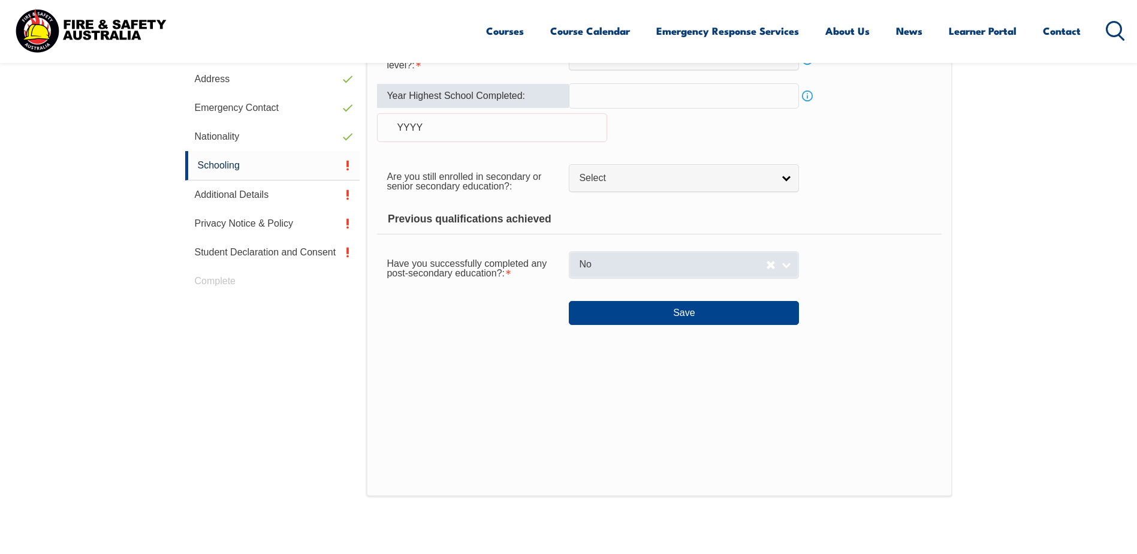
click at [592, 265] on span "No" at bounding box center [672, 264] width 187 height 13
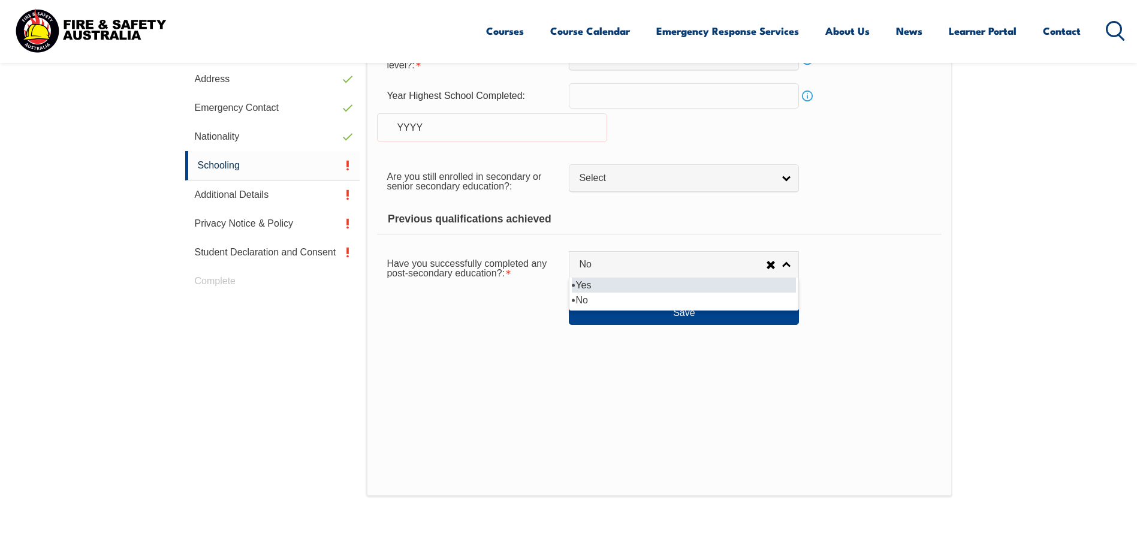
click at [589, 289] on li "Yes" at bounding box center [684, 284] width 224 height 15
select select "true"
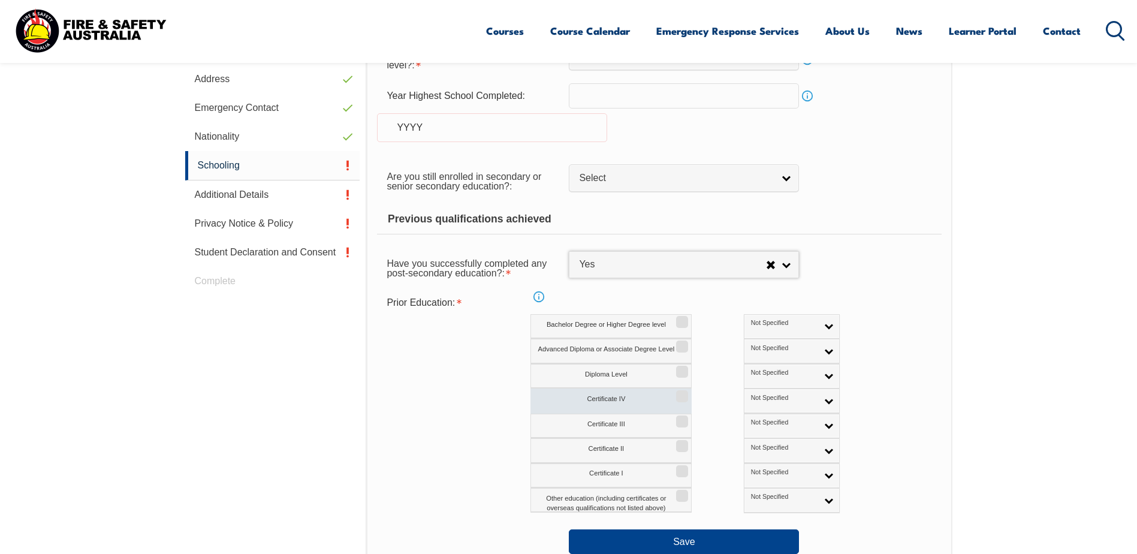
click at [629, 399] on label "Certificate IV" at bounding box center [610, 400] width 161 height 25
click at [677, 392] on input "Certificate IV" at bounding box center [680, 391] width 7 height 1
checkbox input "true"
click at [702, 542] on button "Save" at bounding box center [684, 541] width 230 height 24
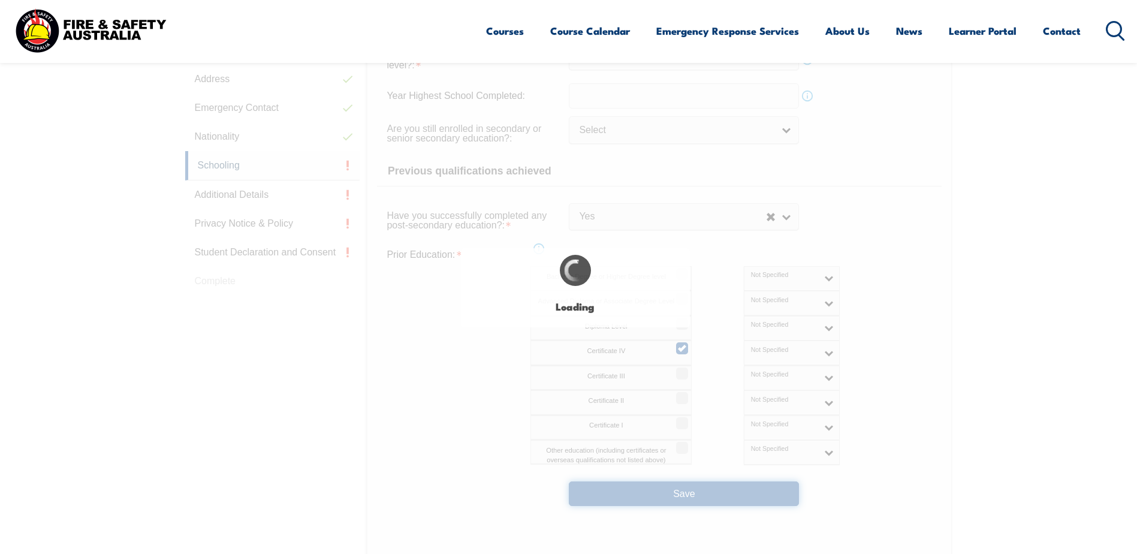
select select
select select "true"
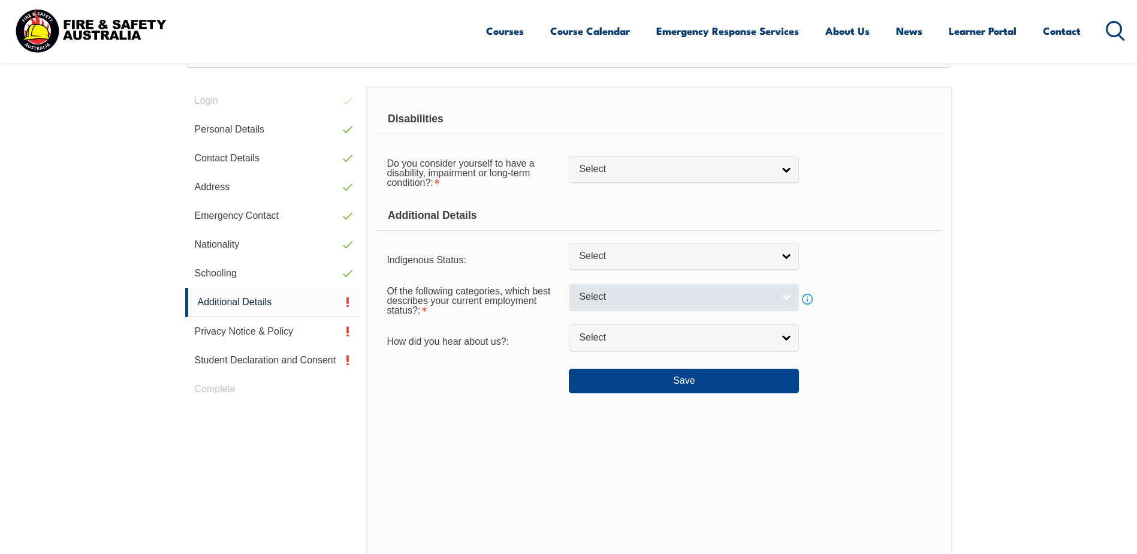
scroll to position [327, 0]
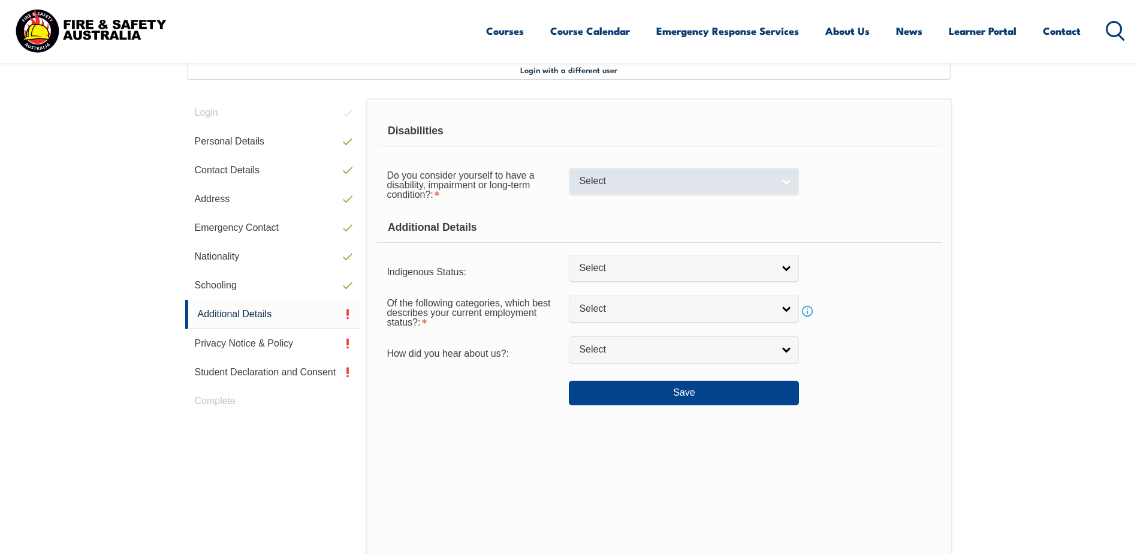
click at [777, 180] on link "Select" at bounding box center [684, 181] width 230 height 27
click at [636, 205] on li "No" at bounding box center [684, 201] width 224 height 15
select select "false"
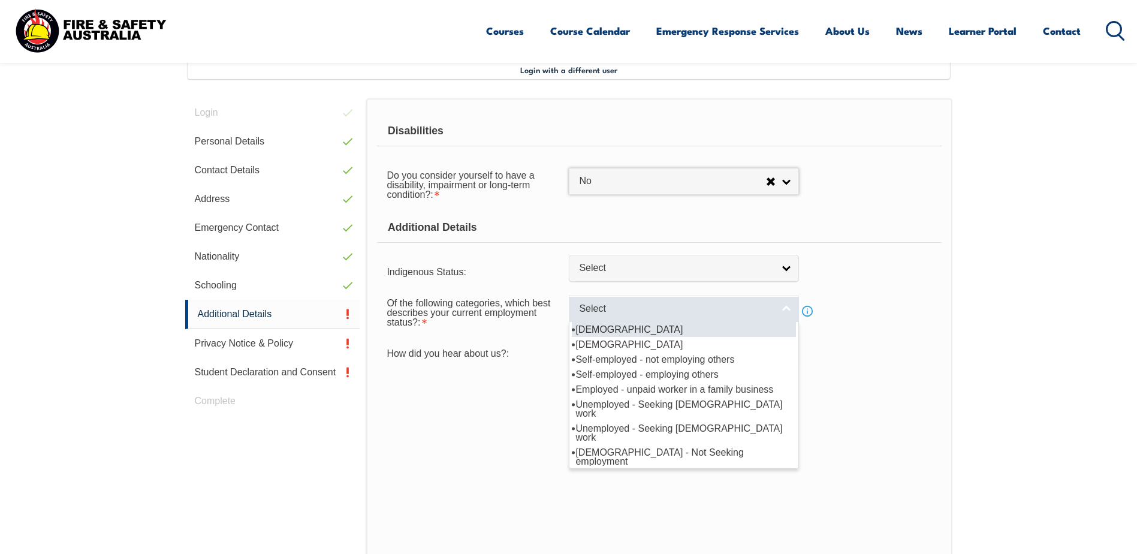
click at [638, 310] on span "Select" at bounding box center [676, 309] width 194 height 13
click at [630, 328] on li "[DEMOGRAPHIC_DATA]" at bounding box center [684, 329] width 224 height 15
select select "1"
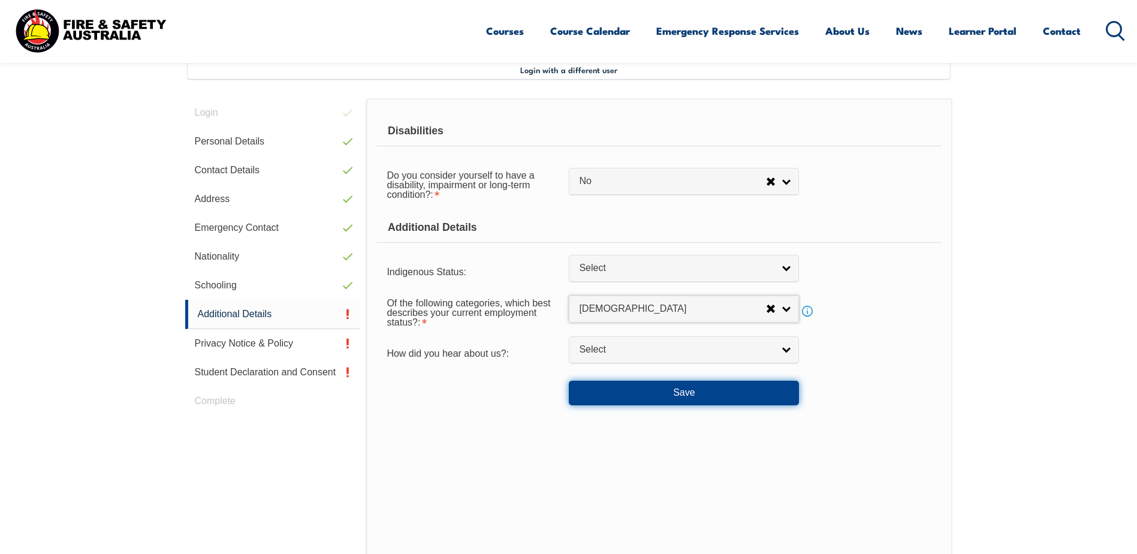
click at [720, 394] on button "Save" at bounding box center [684, 393] width 230 height 24
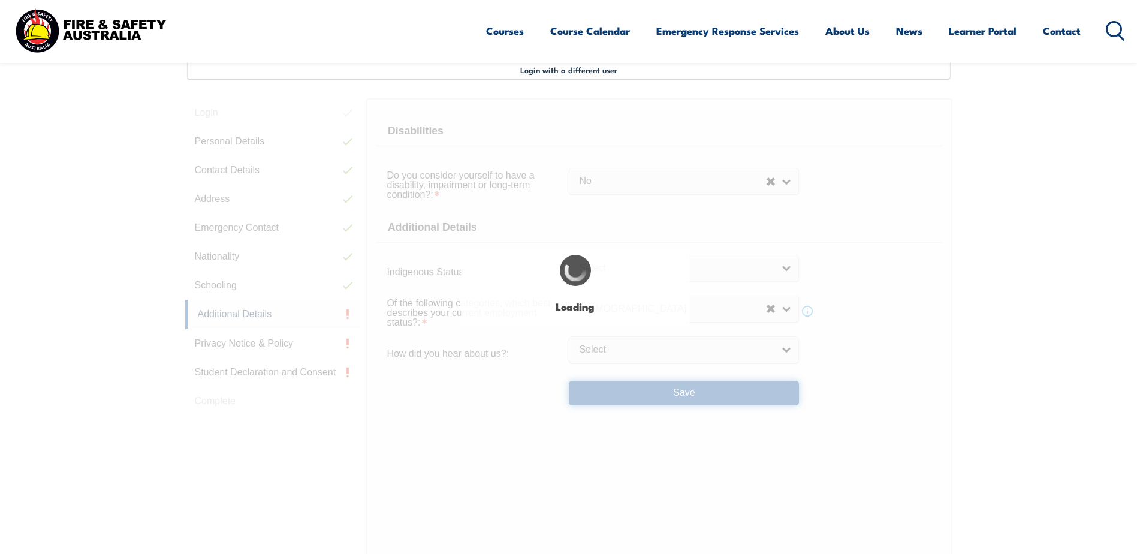
select select "false"
select select
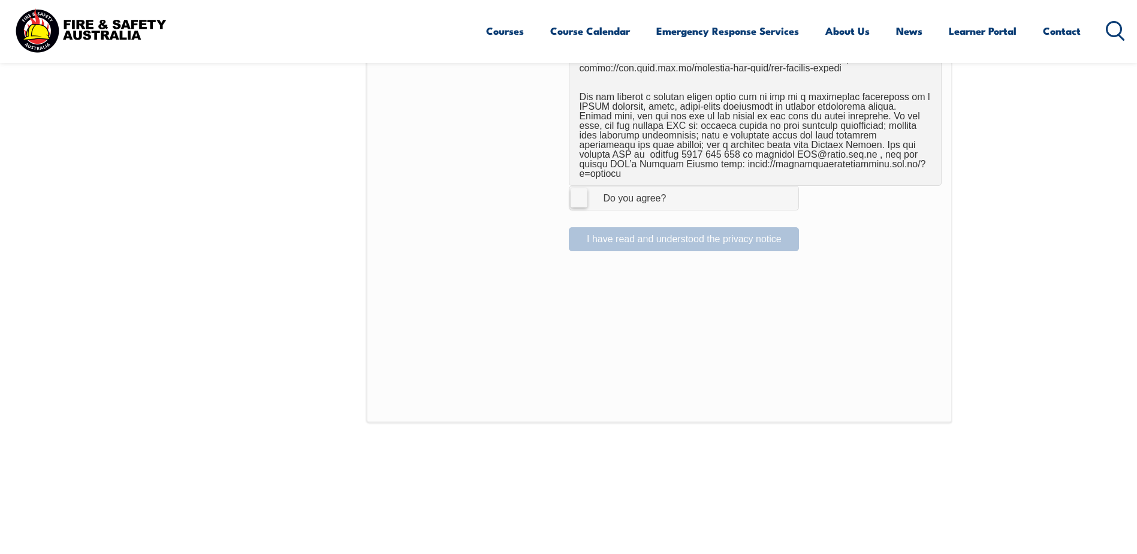
scroll to position [806, 0]
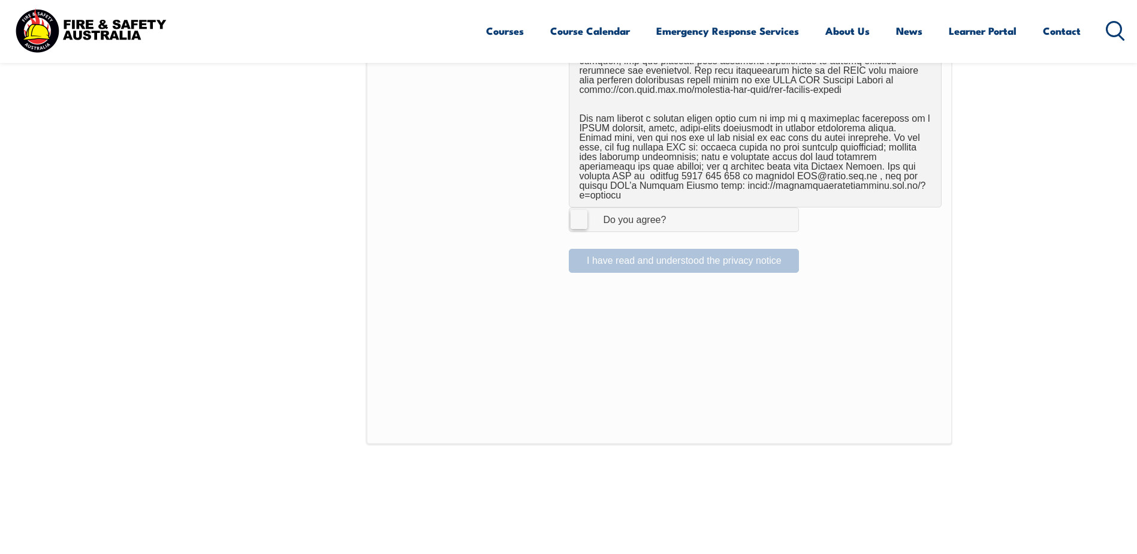
click at [576, 210] on label "I Agree Do you agree?" at bounding box center [684, 219] width 230 height 24
click at [675, 210] on input "I Agree Do you agree?" at bounding box center [685, 219] width 20 height 23
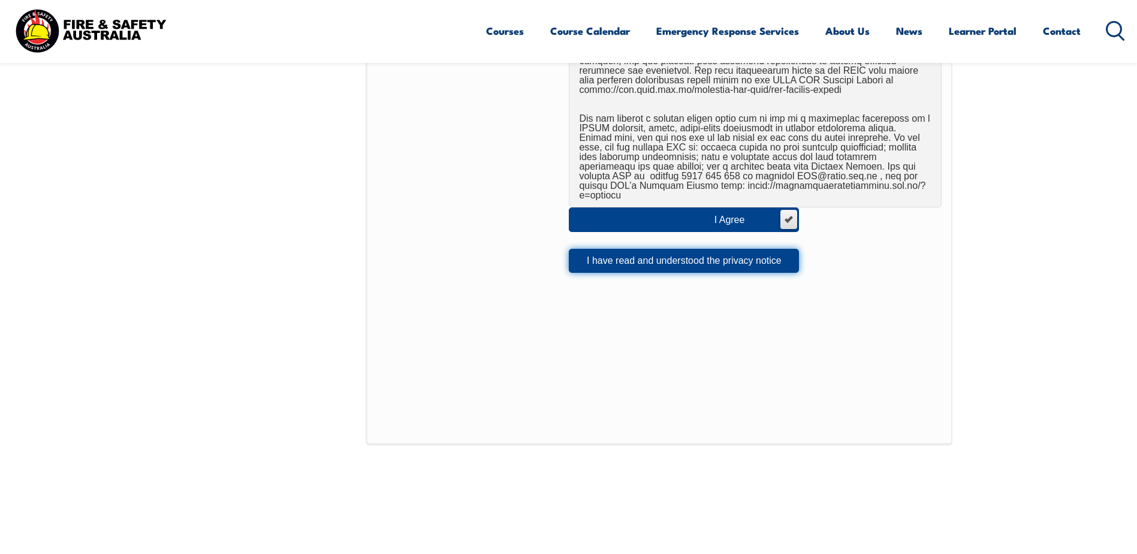
click at [623, 253] on button "I have read and understood the privacy notice" at bounding box center [684, 261] width 230 height 24
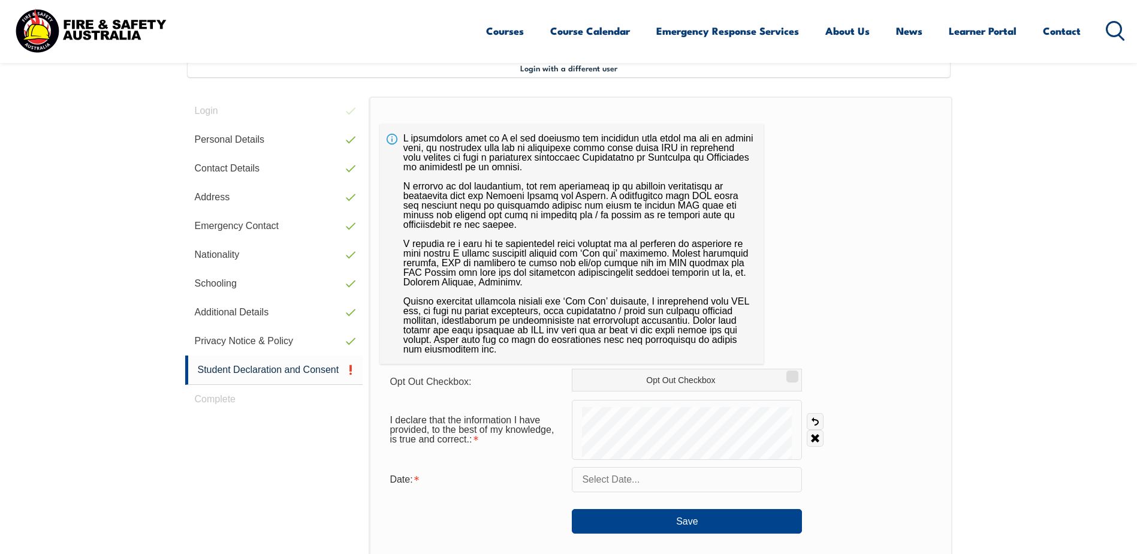
scroll to position [327, 0]
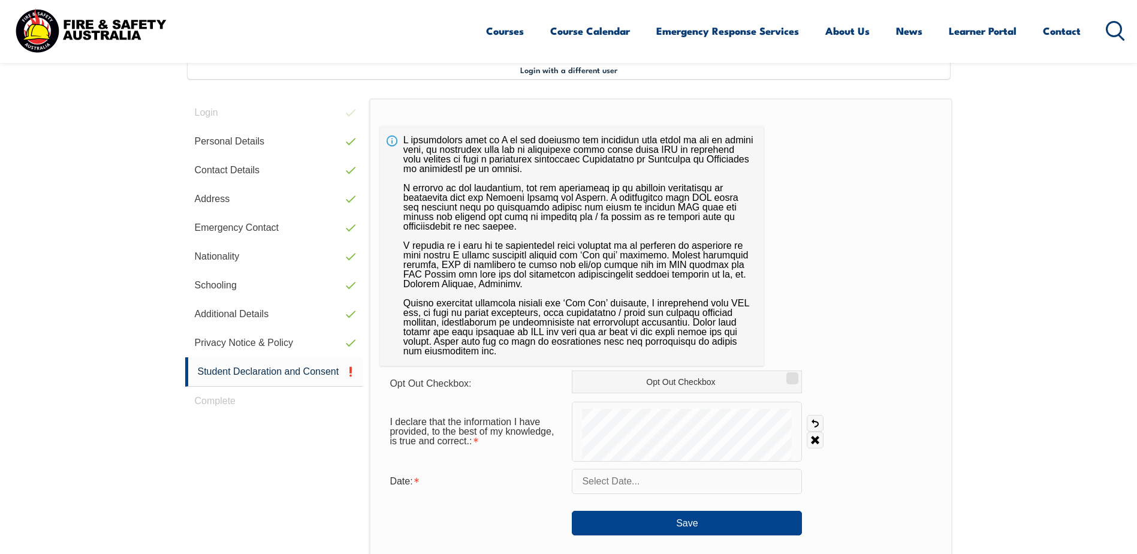
click at [684, 481] on input "text" at bounding box center [687, 481] width 230 height 25
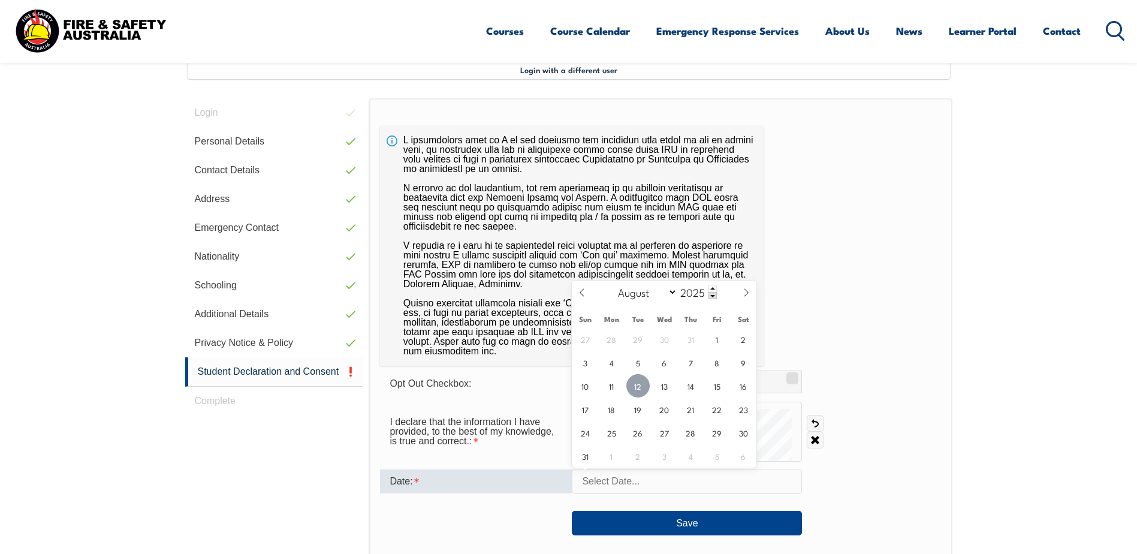
click at [644, 390] on span "12" at bounding box center [637, 385] width 23 height 23
type input "August 12, 2025"
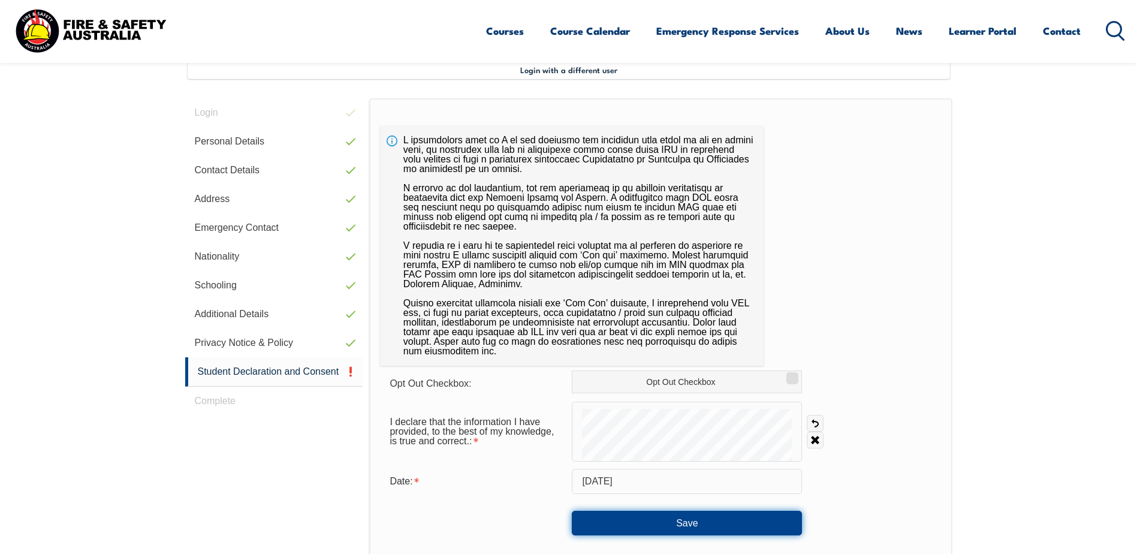
click at [759, 520] on button "Save" at bounding box center [687, 523] width 230 height 24
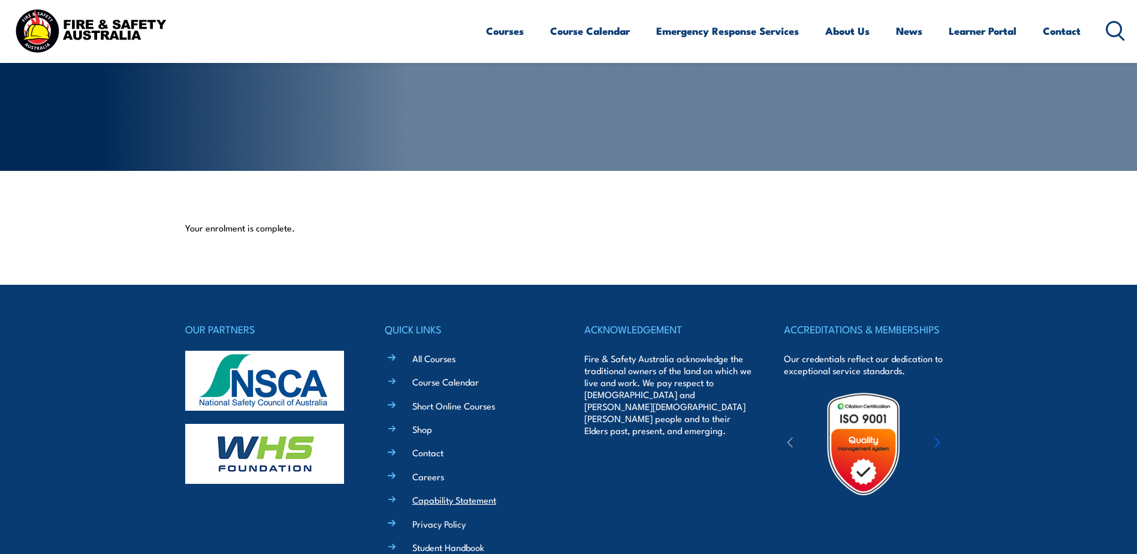
scroll to position [286, 0]
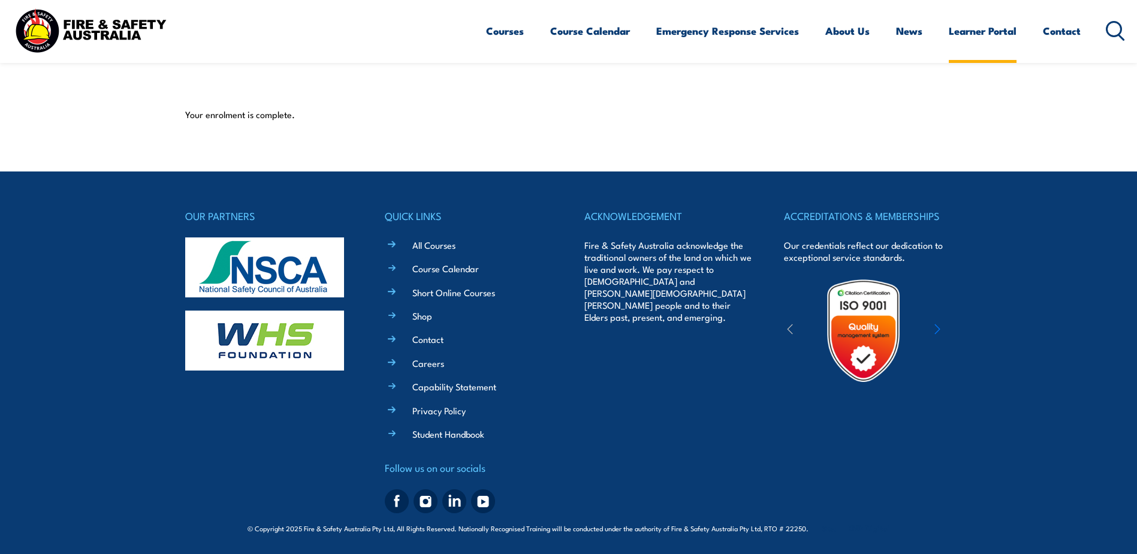
click at [967, 32] on link "Learner Portal" at bounding box center [983, 31] width 68 height 32
